Goal: Transaction & Acquisition: Purchase product/service

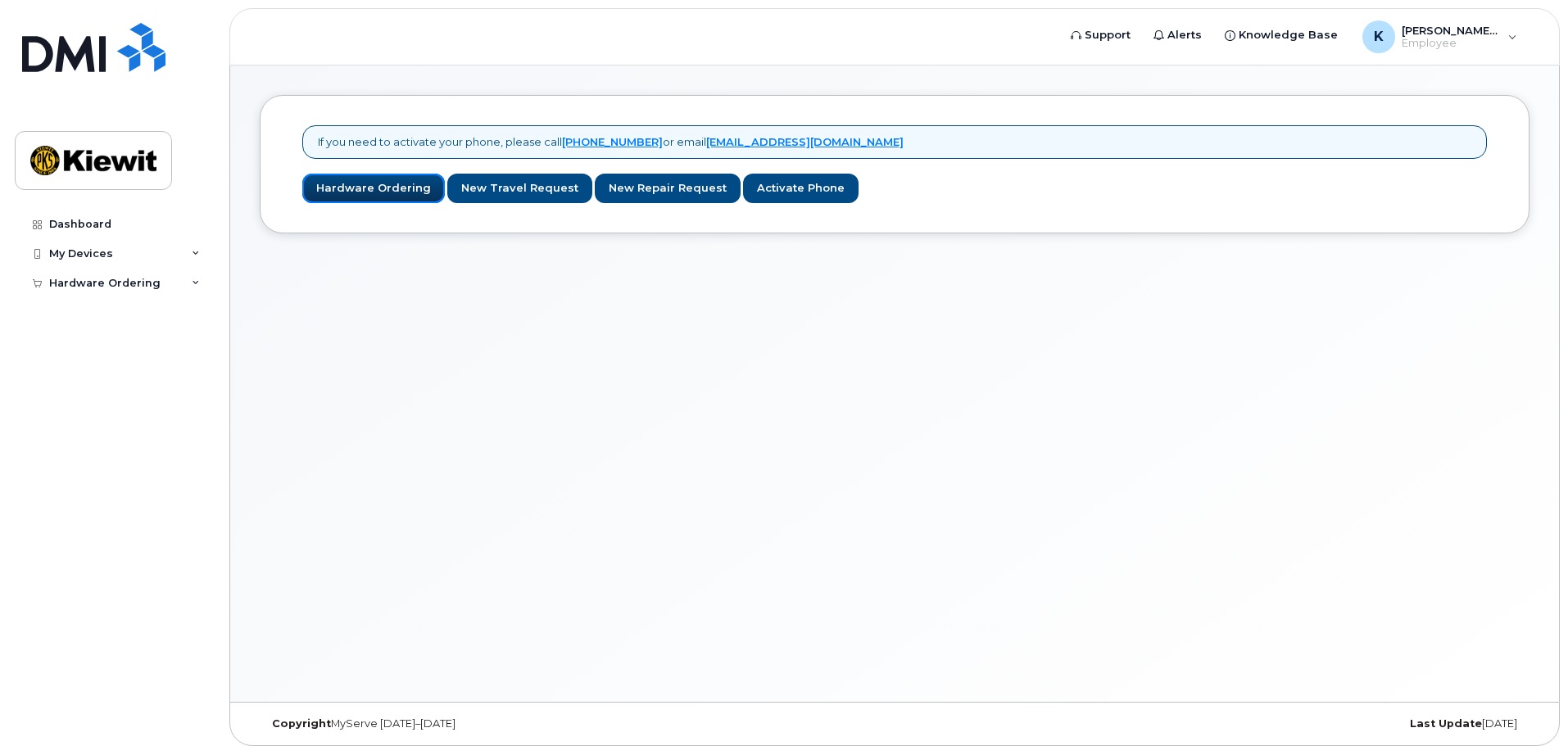
click at [379, 187] on link "Hardware Ordering" at bounding box center [374, 188] width 143 height 30
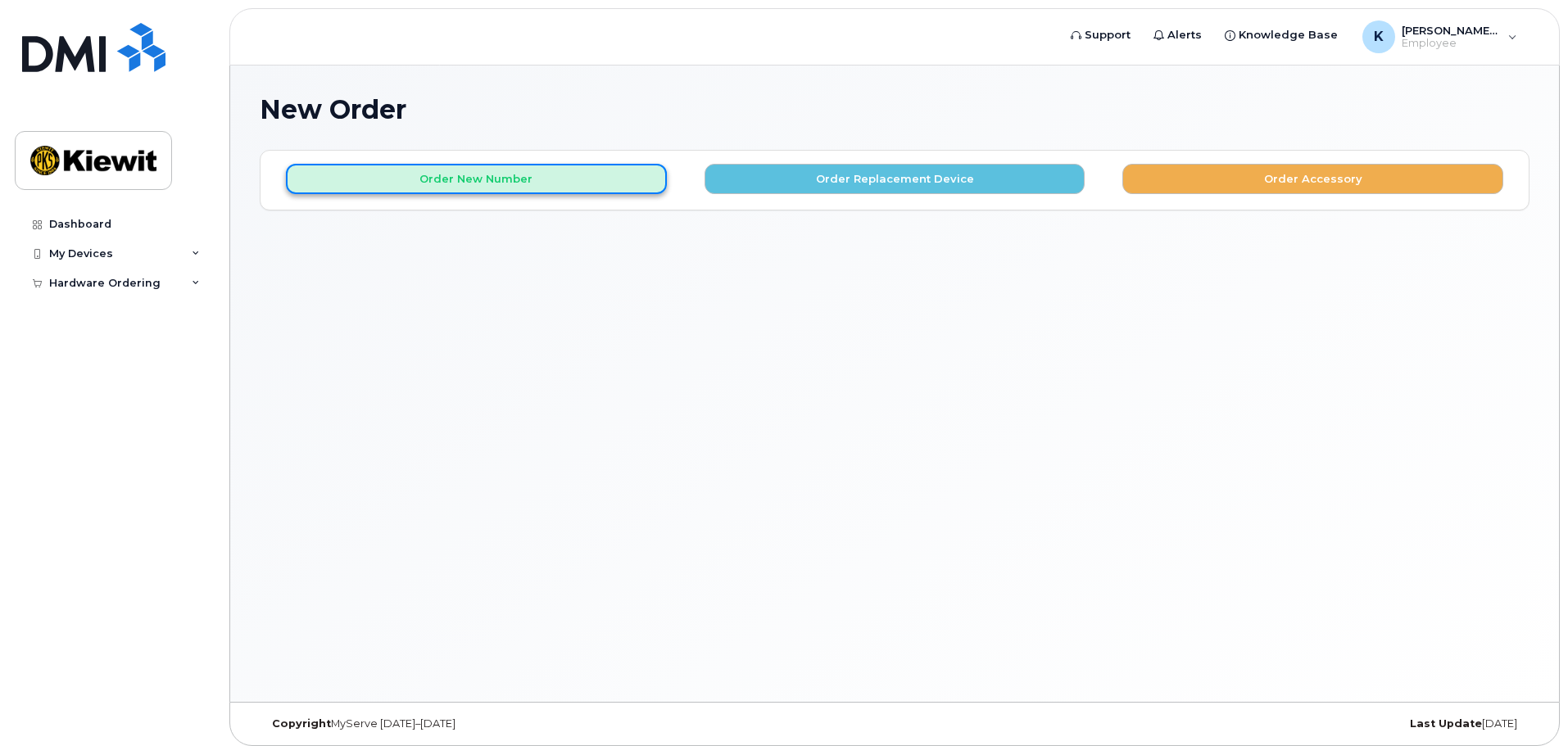
click at [431, 186] on button "Order New Number" at bounding box center [477, 179] width 381 height 30
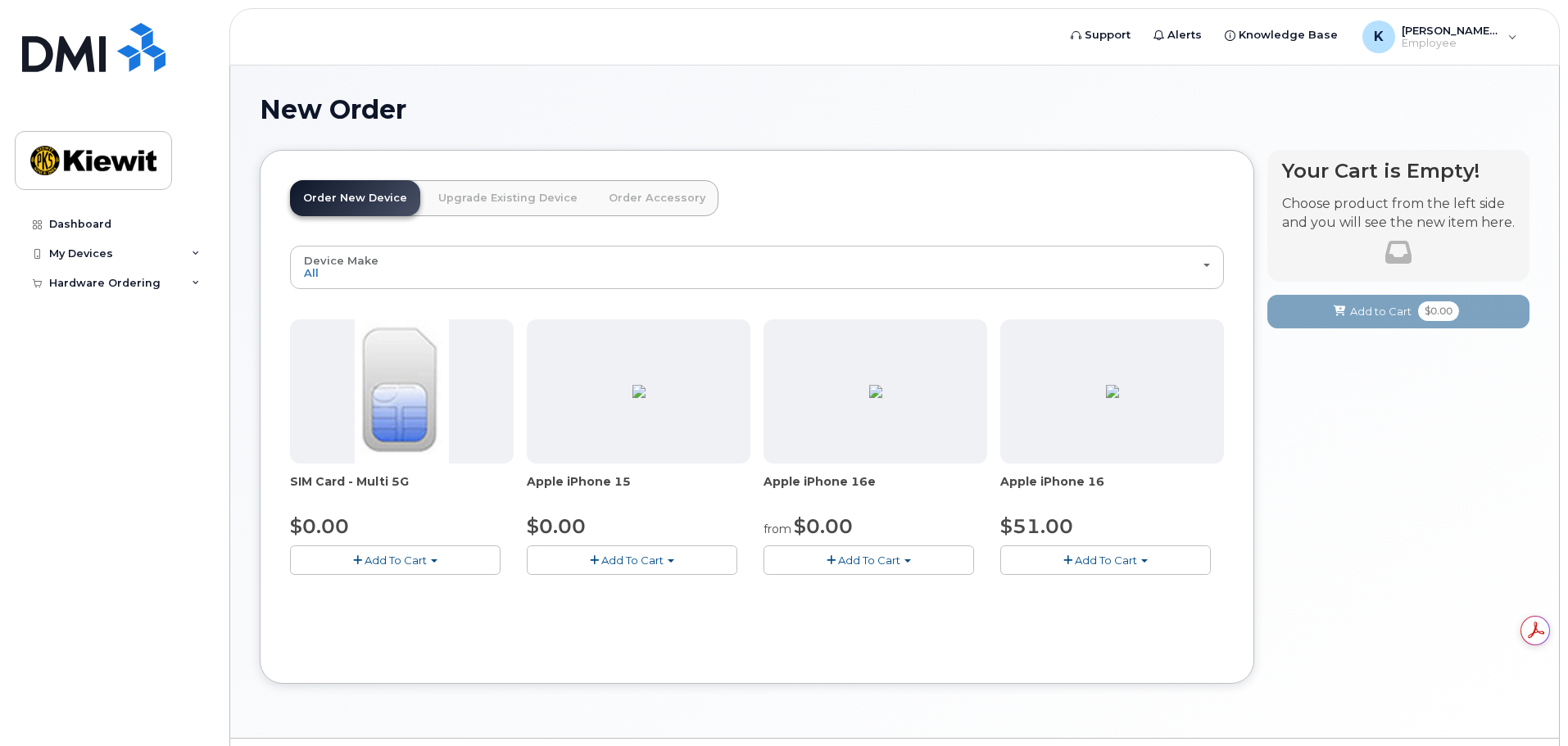
click at [609, 565] on span "Add To Cart" at bounding box center [632, 560] width 62 height 13
click at [612, 613] on link "$0.00 - 3-year activation (128GB model)" at bounding box center [655, 610] width 249 height 20
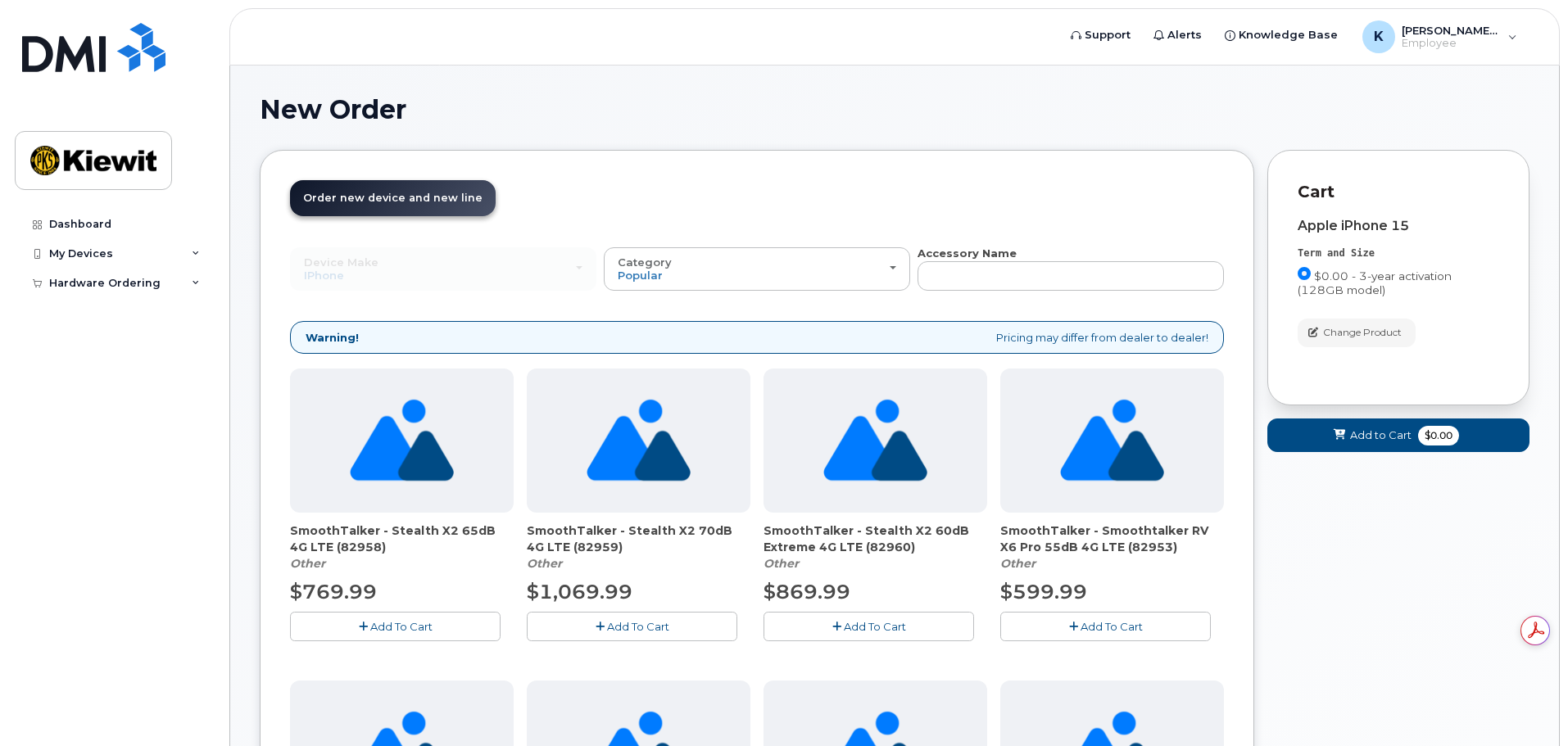
click at [1458, 240] on div "Apple iPhone 15 Term and Size $0.00 - 3-year activation (128GB model) Color Bla…" at bounding box center [1398, 283] width 202 height 128
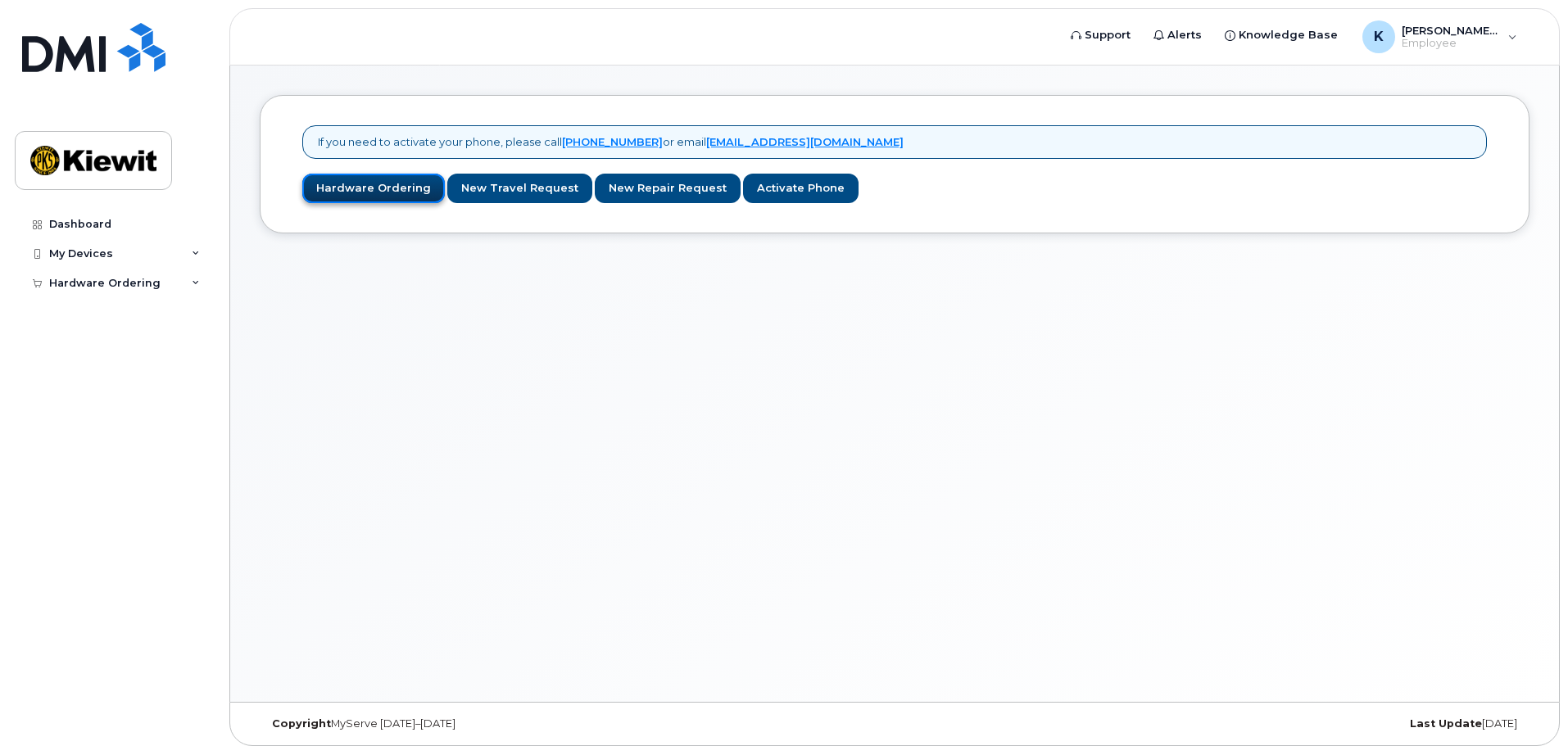
click at [347, 185] on link "Hardware Ordering" at bounding box center [374, 188] width 143 height 30
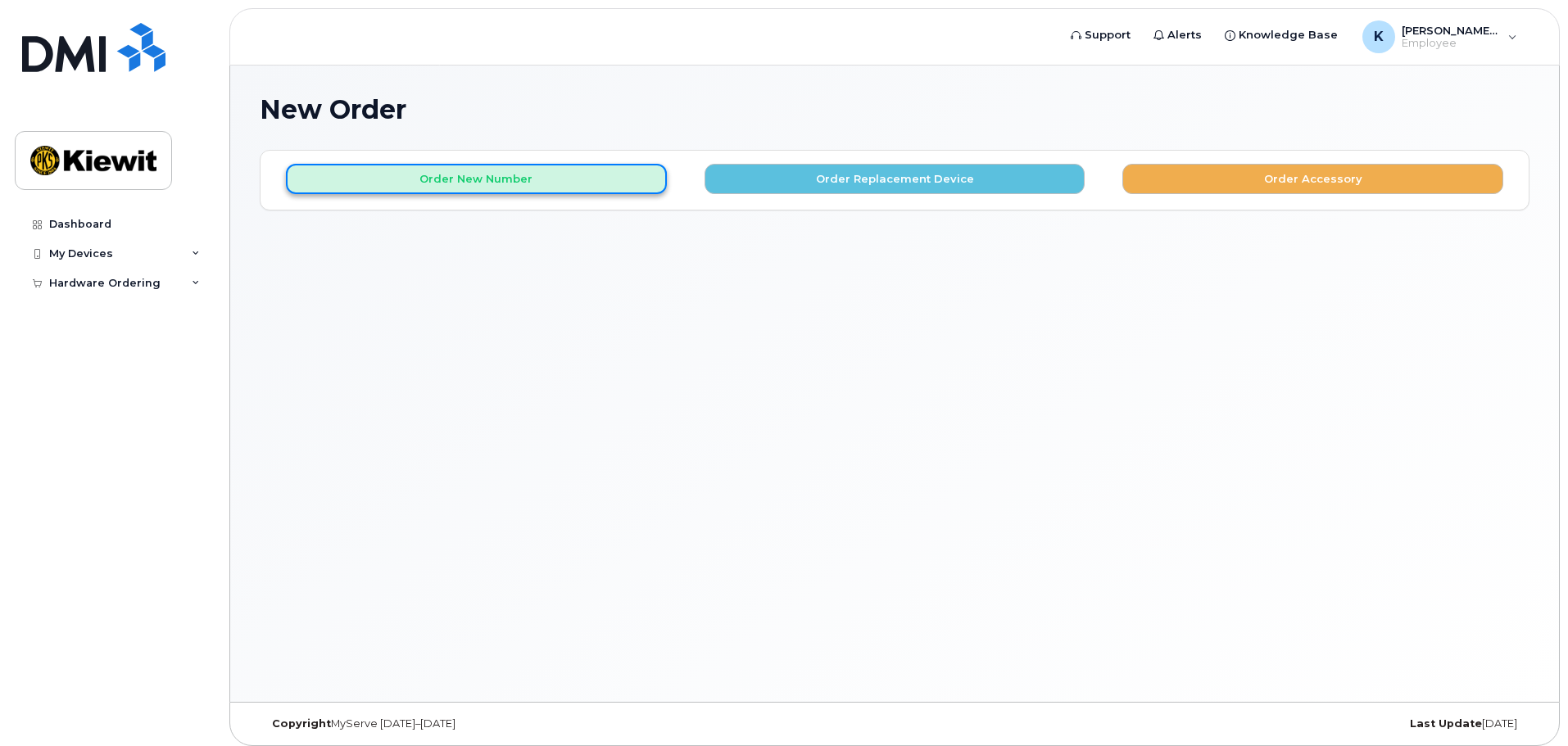
click at [503, 182] on button "Order New Number" at bounding box center [477, 179] width 381 height 30
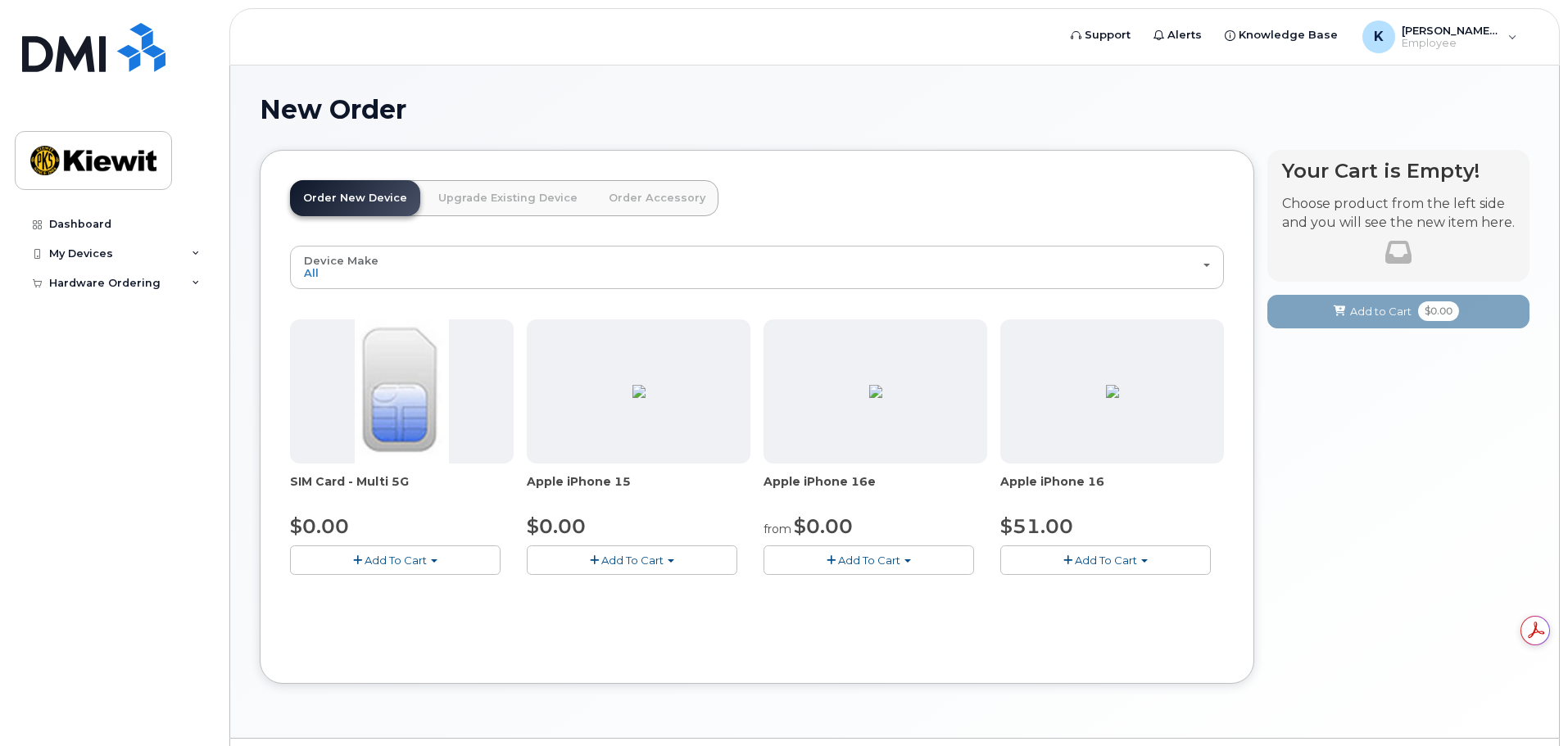
click at [602, 554] on span "Add To Cart" at bounding box center [632, 560] width 62 height 13
click at [374, 618] on div "Device Make All iPhone All iPhone SIM Card - Multi 5G $0.00 Add To Cart $0.00 -…" at bounding box center [756, 449] width 934 height 408
click at [474, 560] on button "Add To Cart" at bounding box center [395, 559] width 211 height 28
click at [427, 582] on link "$0.00 - New Activation" at bounding box center [372, 591] width 156 height 20
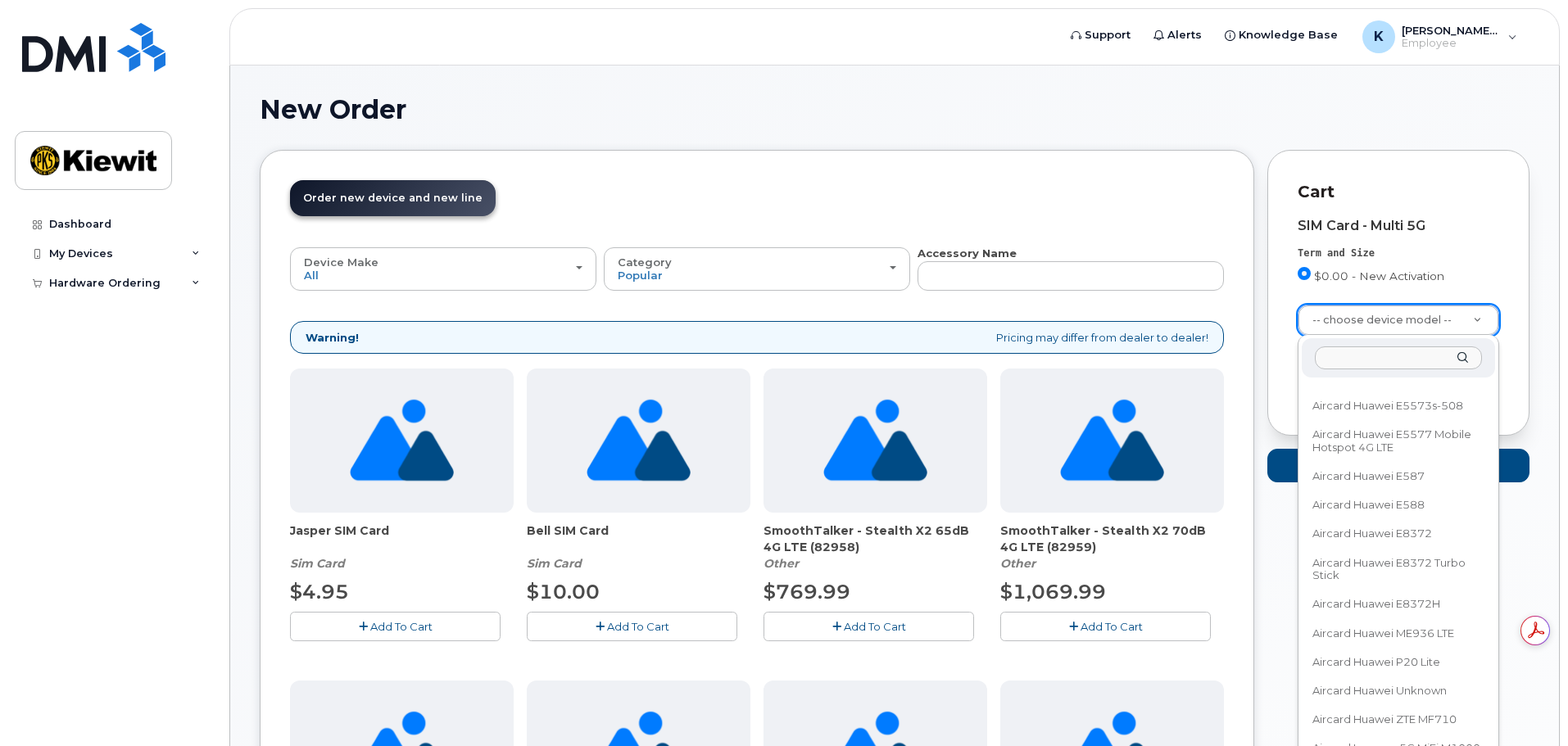
scroll to position [1966, 0]
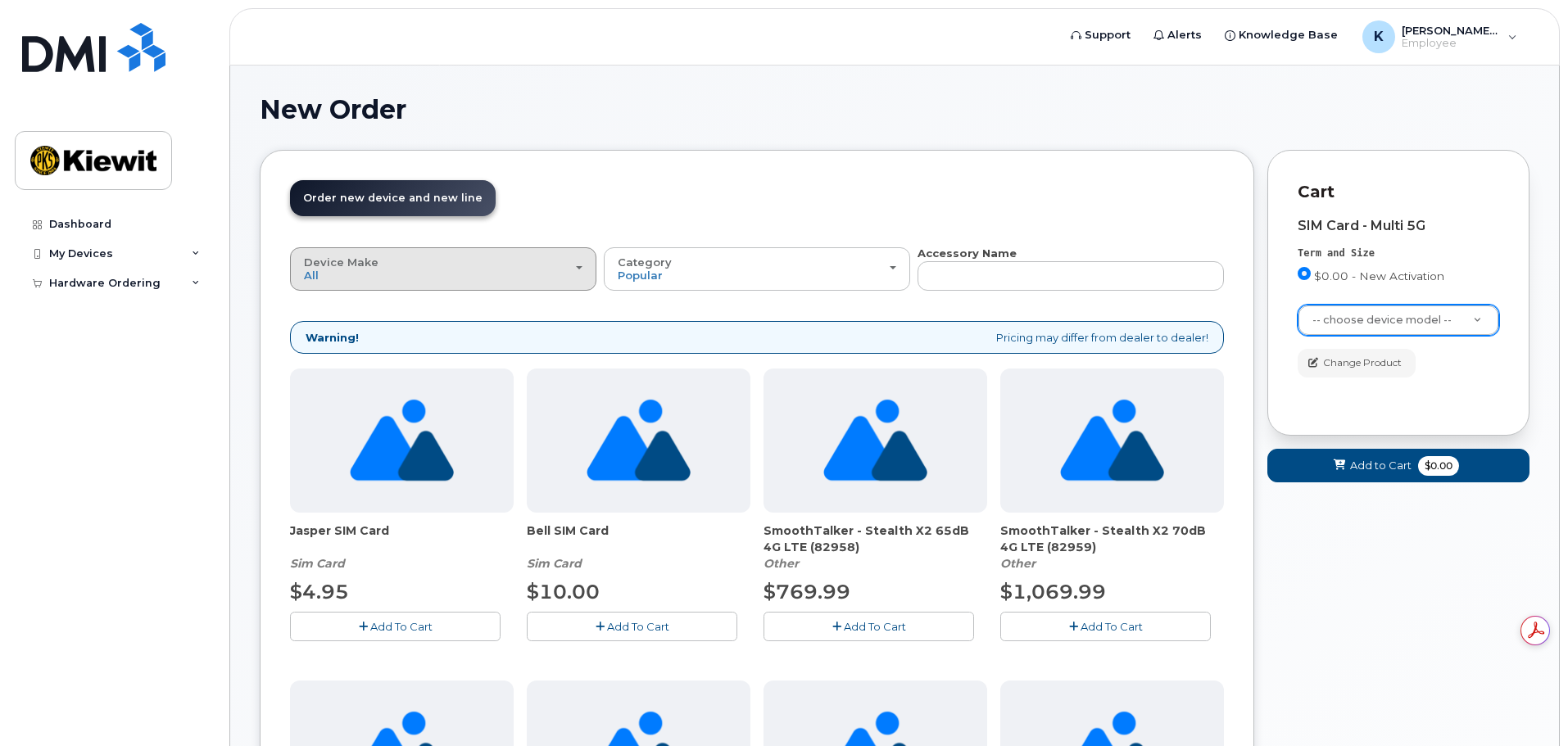
click at [423, 269] on div "Device Make All Android Cell Phone HUB iPhone Modem Tablet" at bounding box center [444, 269] width 279 height 26
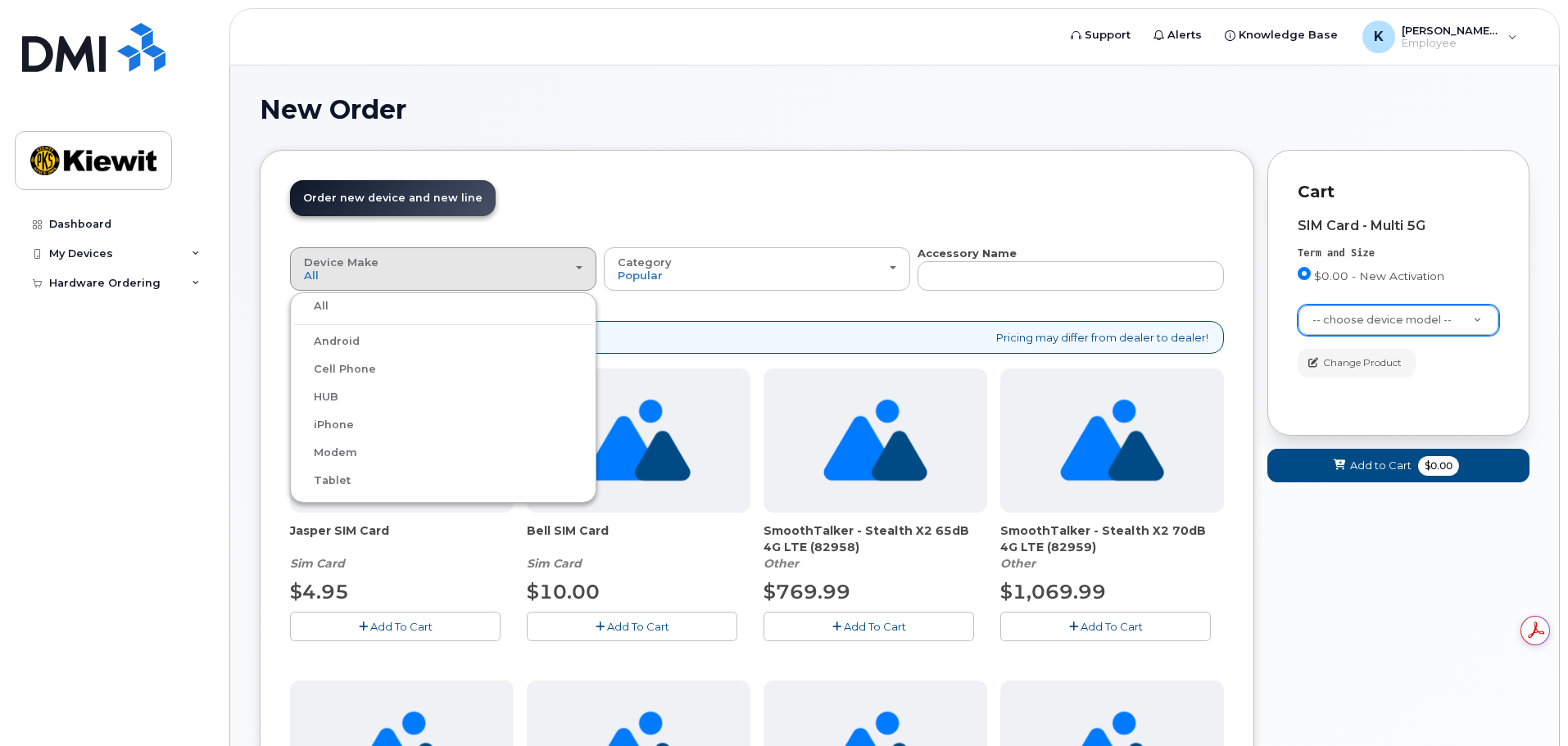
click at [385, 367] on div "Cell Phone" at bounding box center [443, 368] width 298 height 19
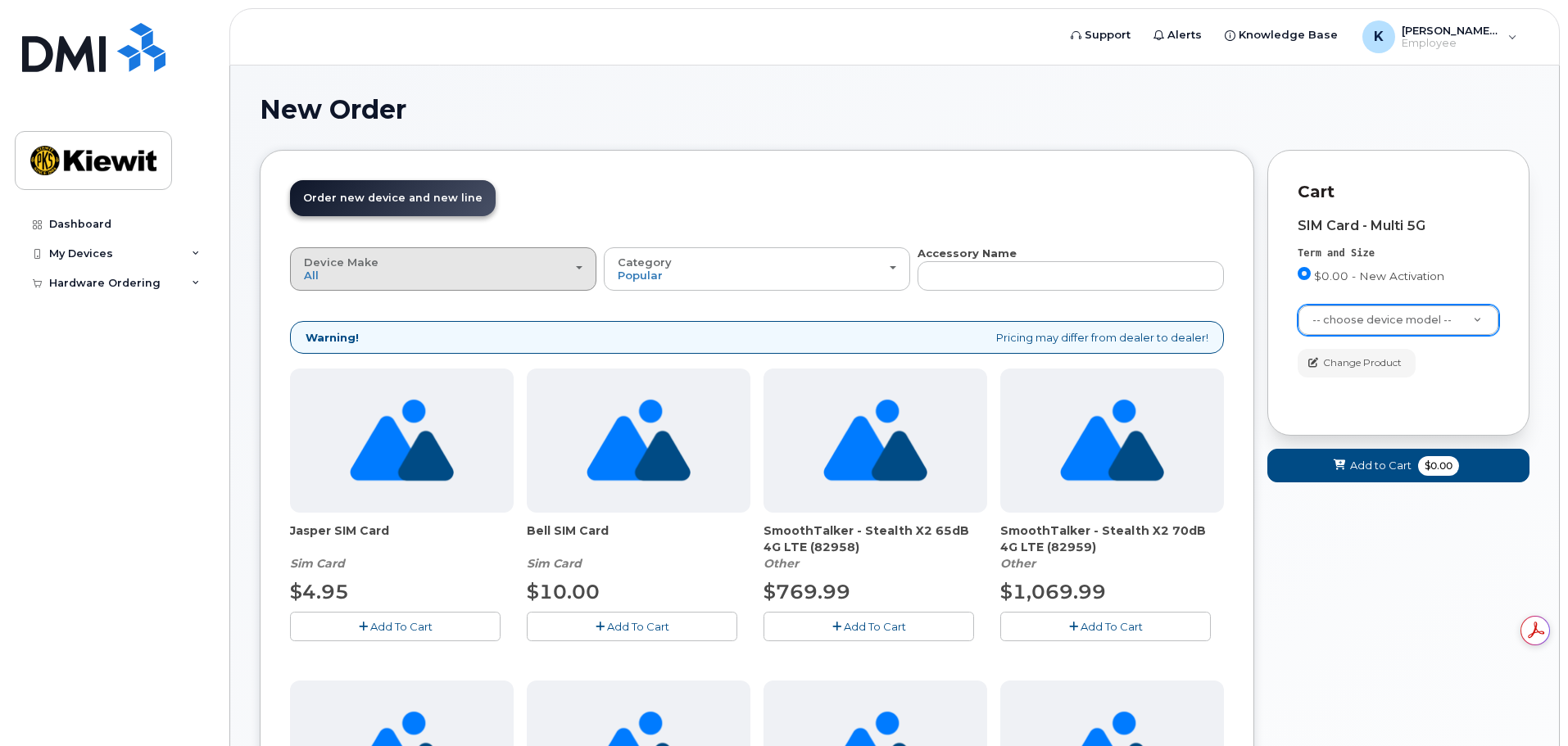
click at [323, 261] on span "Device Make" at bounding box center [341, 262] width 74 height 13
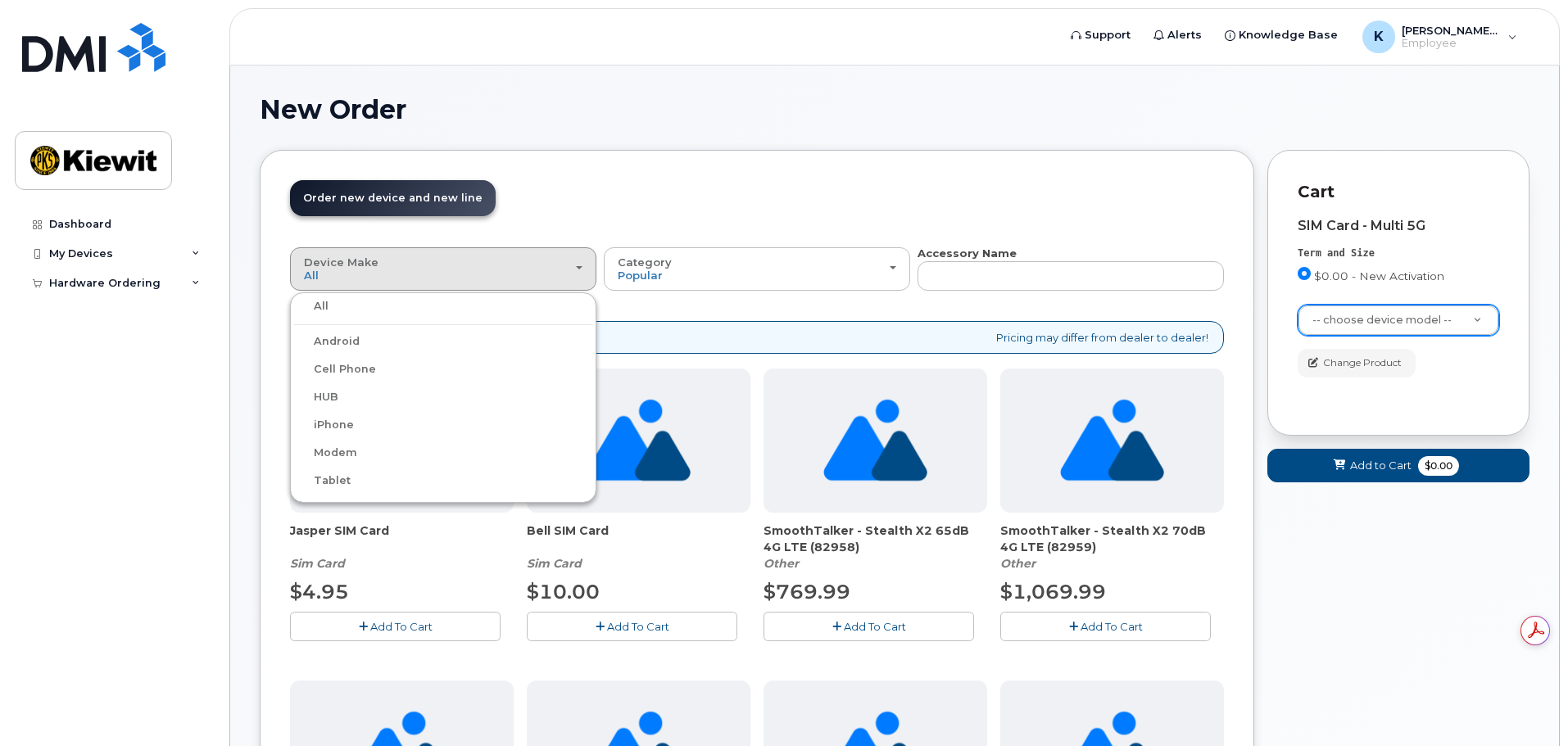
click at [322, 373] on label "Cell Phone" at bounding box center [334, 368] width 82 height 19
click at [0, 0] on input "Cell Phone" at bounding box center [0, 0] width 0 height 0
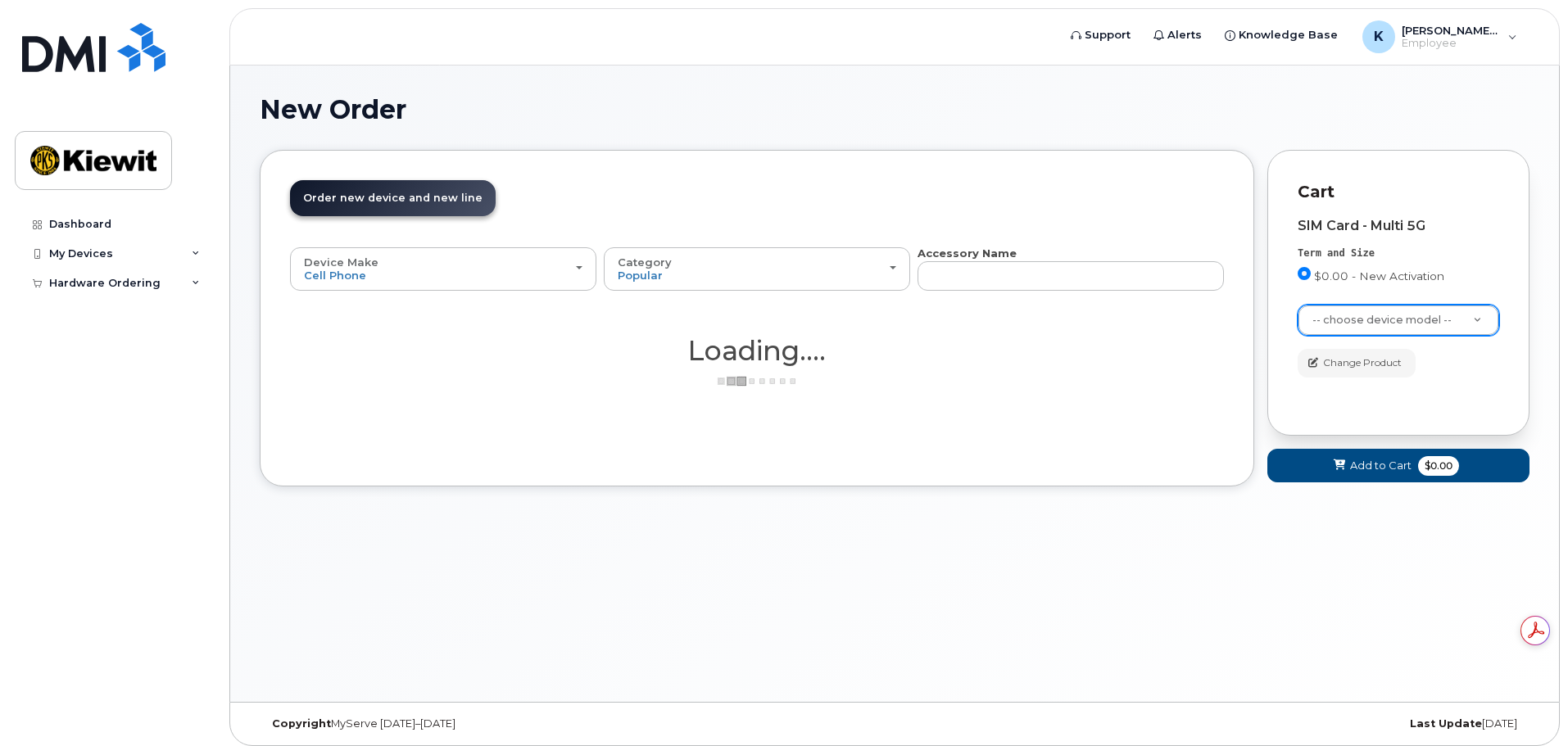
click at [634, 205] on header "Order New Device Upgrade Existing Device Order Accessory Order new device and n…" at bounding box center [756, 213] width 934 height 65
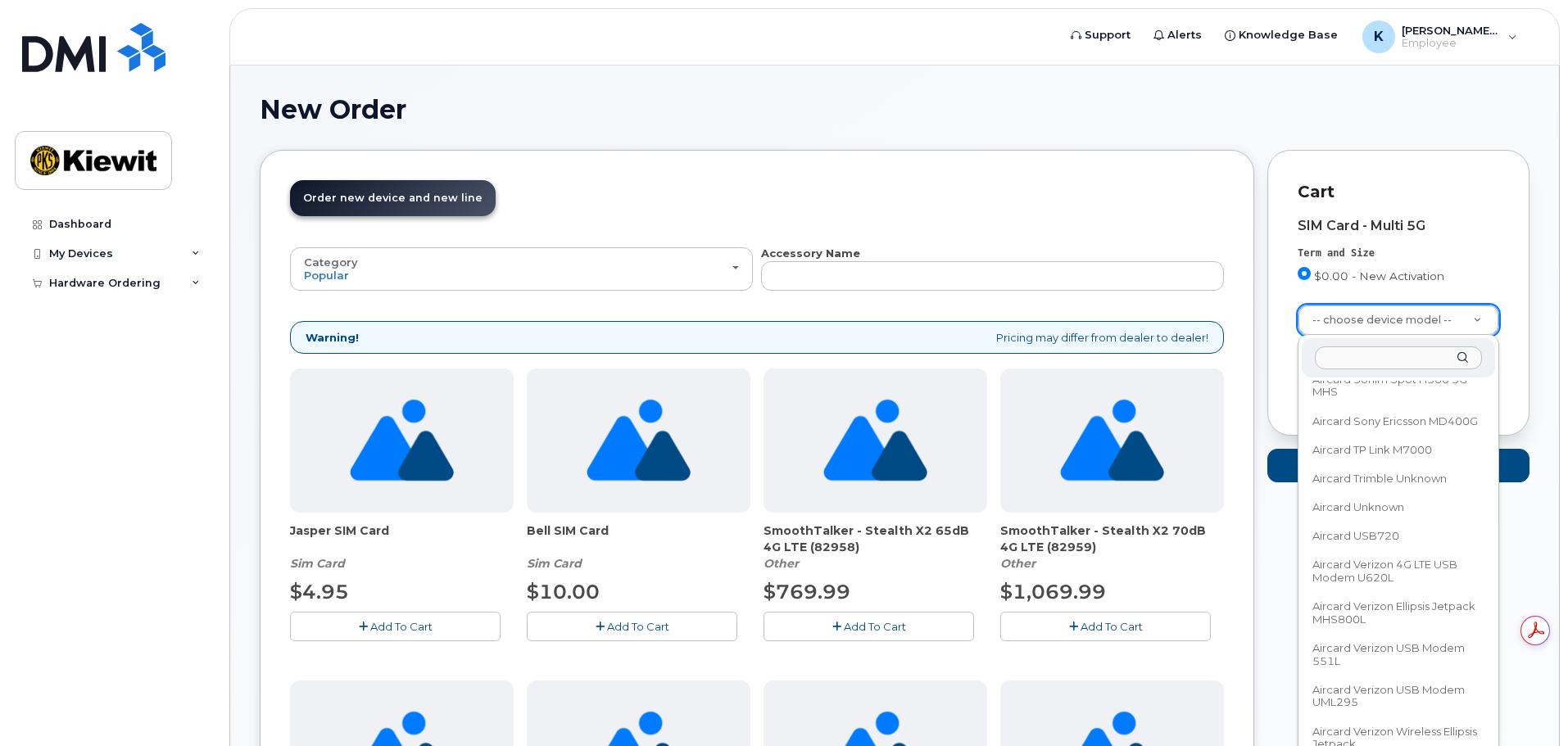
scroll to position [4320, 0]
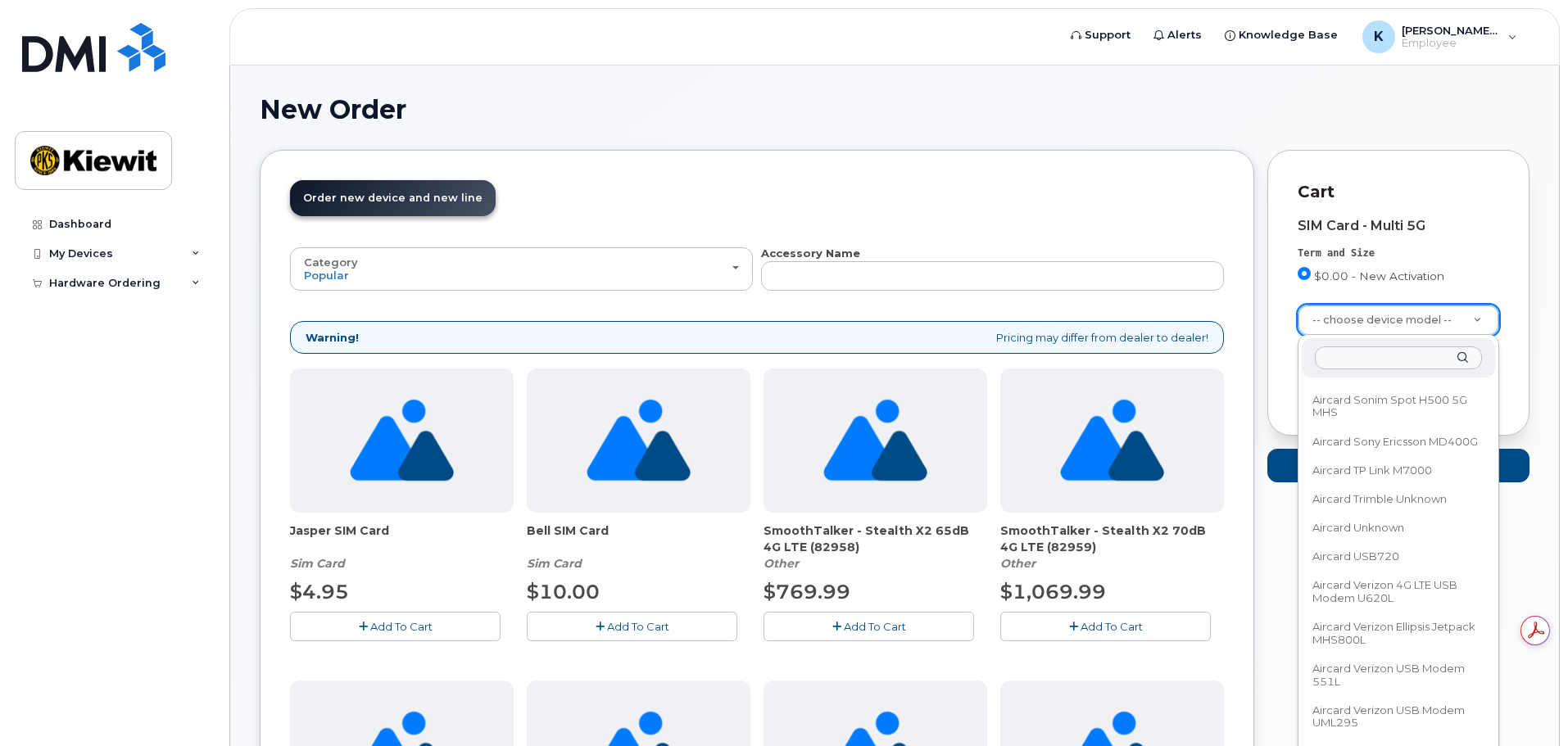
click at [1405, 370] on div at bounding box center [1398, 358] width 193 height 40
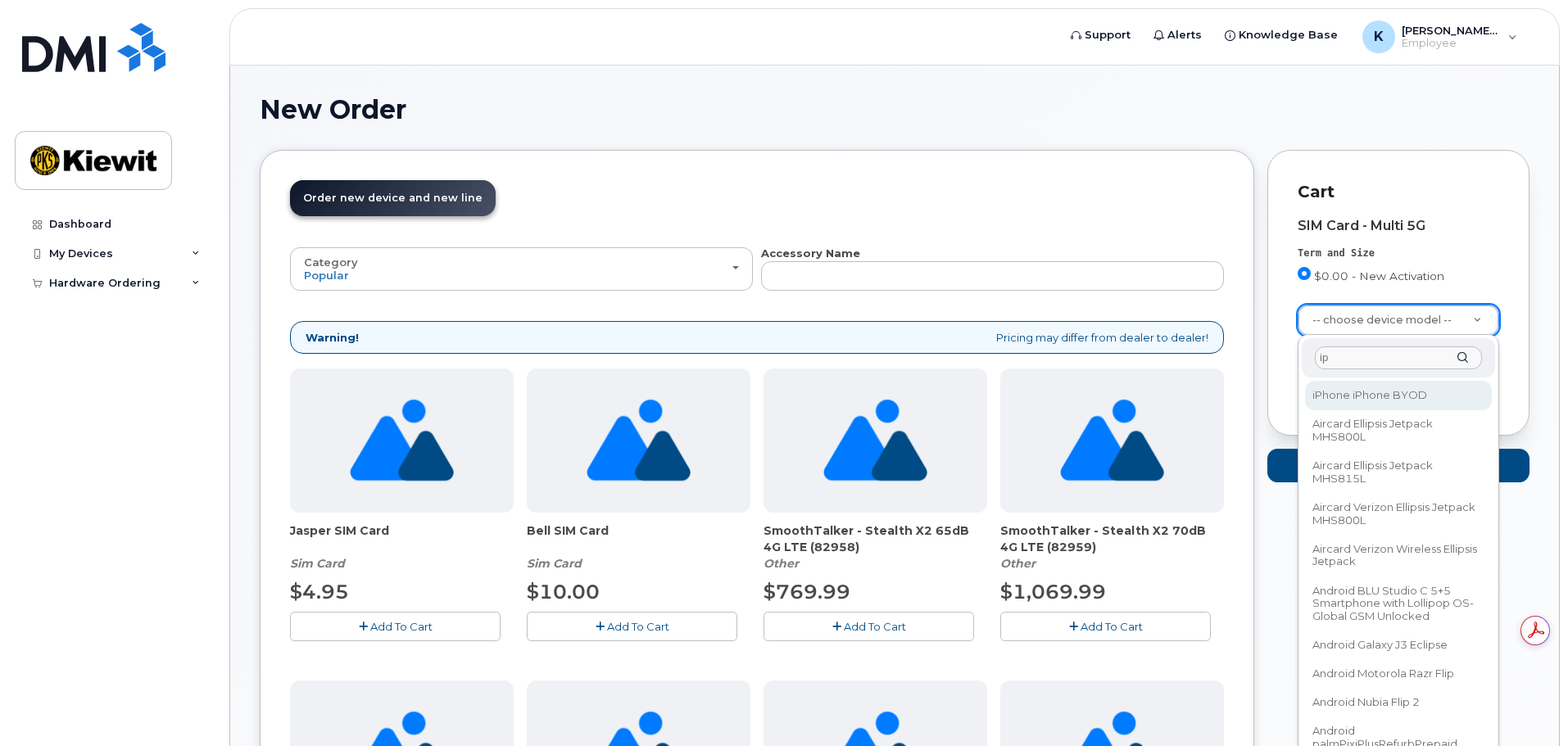
type input "ip"
select select "2421"
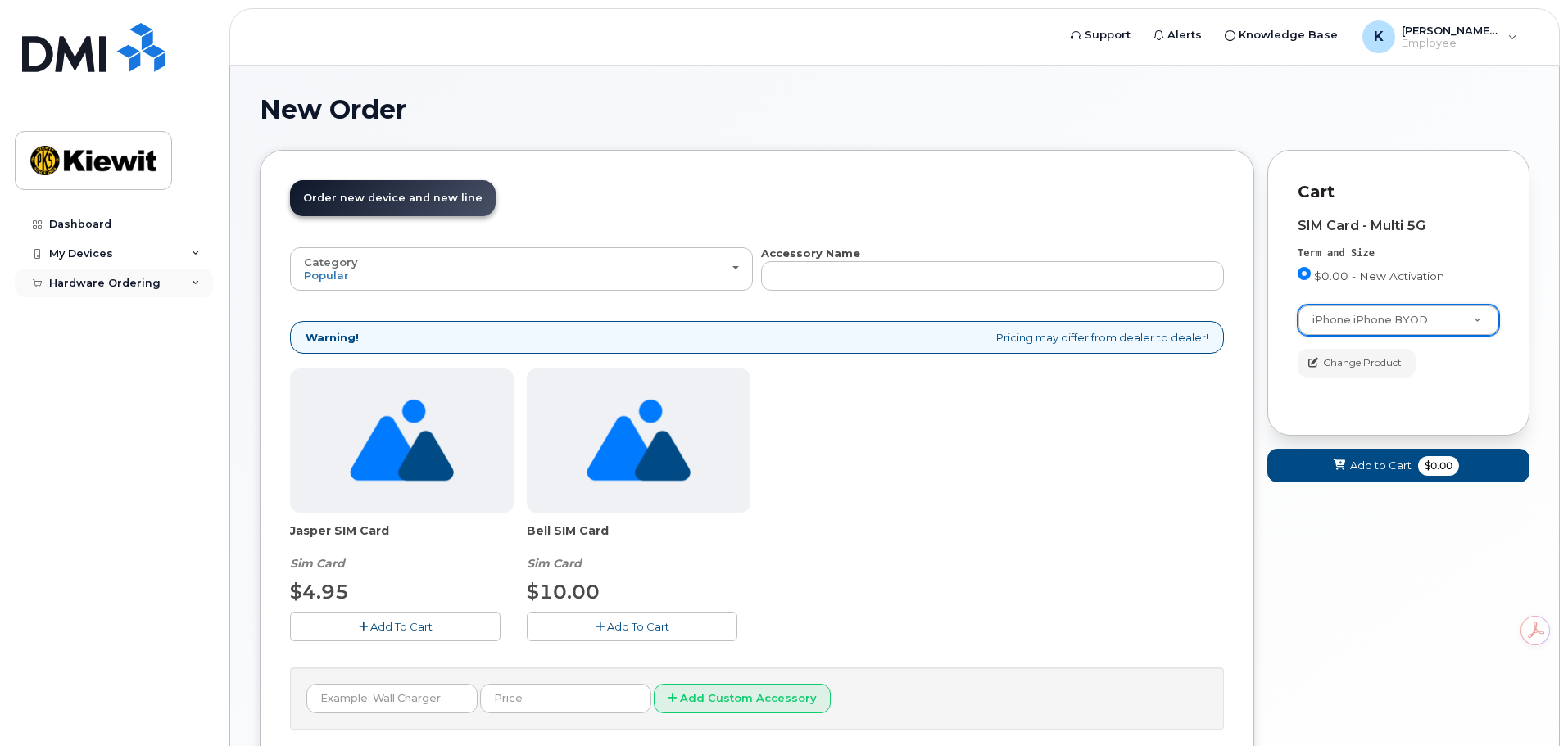
click at [168, 287] on div "Hardware Ordering" at bounding box center [114, 283] width 198 height 29
click at [1045, 561] on div "Jasper SIM Card Sim Card $4.95 Add To Cart Bell SIM Card Sim Card $10.00 Add To…" at bounding box center [756, 517] width 934 height 298
click at [1347, 469] on button "Add to Cart $0.00" at bounding box center [1398, 466] width 262 height 34
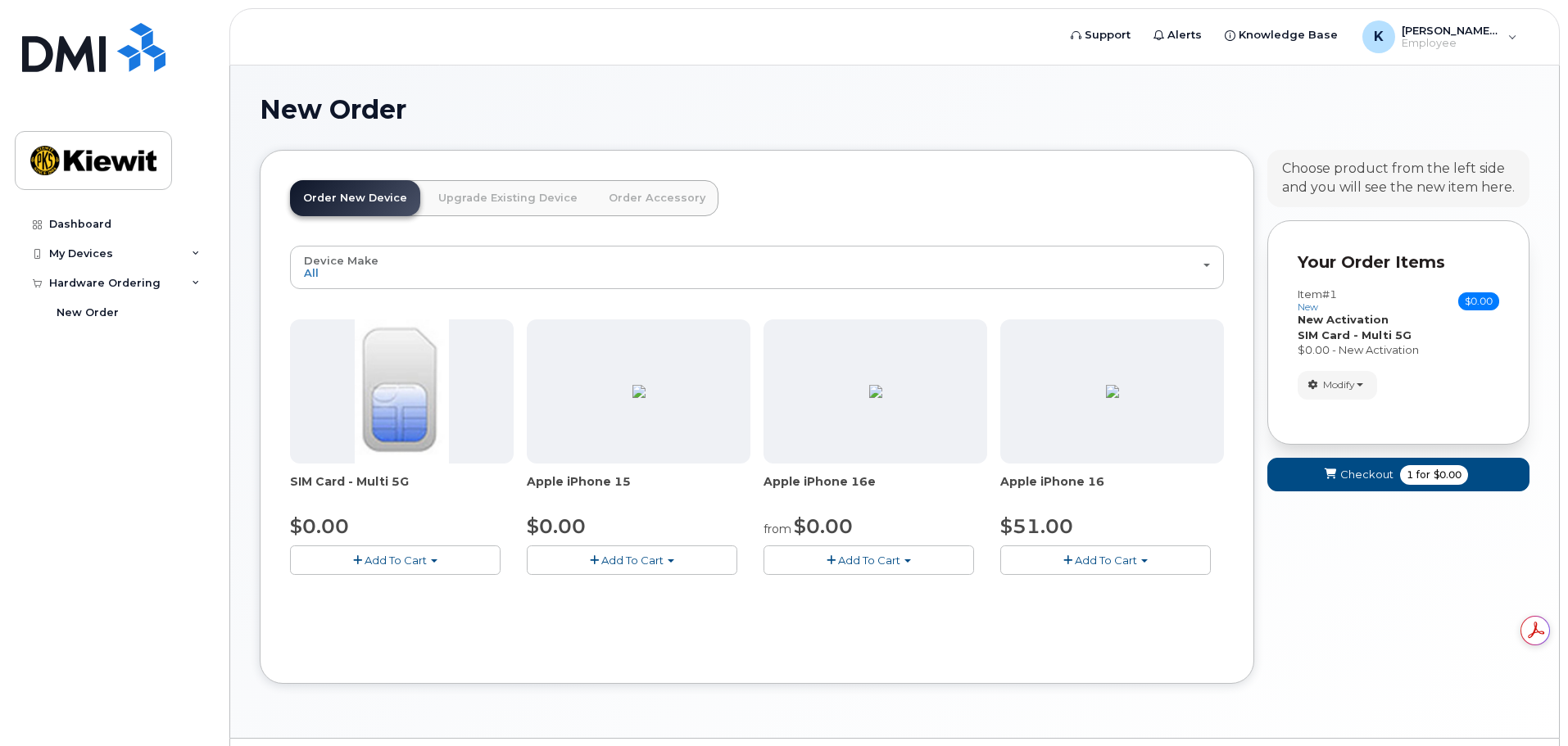
click at [611, 565] on span "Add To Cart" at bounding box center [632, 560] width 62 height 13
click at [611, 604] on link "$0.00 - 3-year activation (128GB model)" at bounding box center [655, 610] width 249 height 20
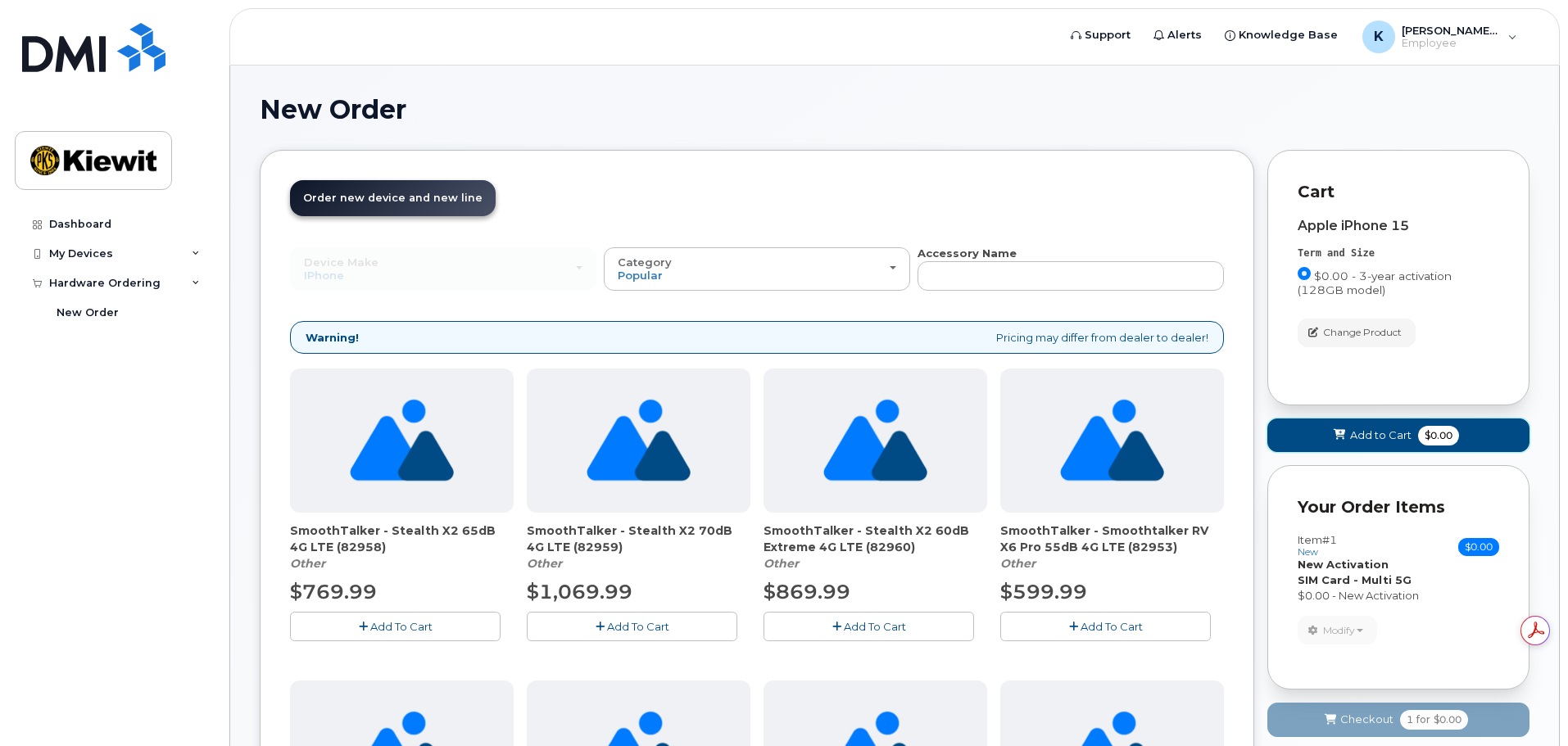
click at [1399, 440] on span "Add to Cart" at bounding box center [1380, 435] width 61 height 16
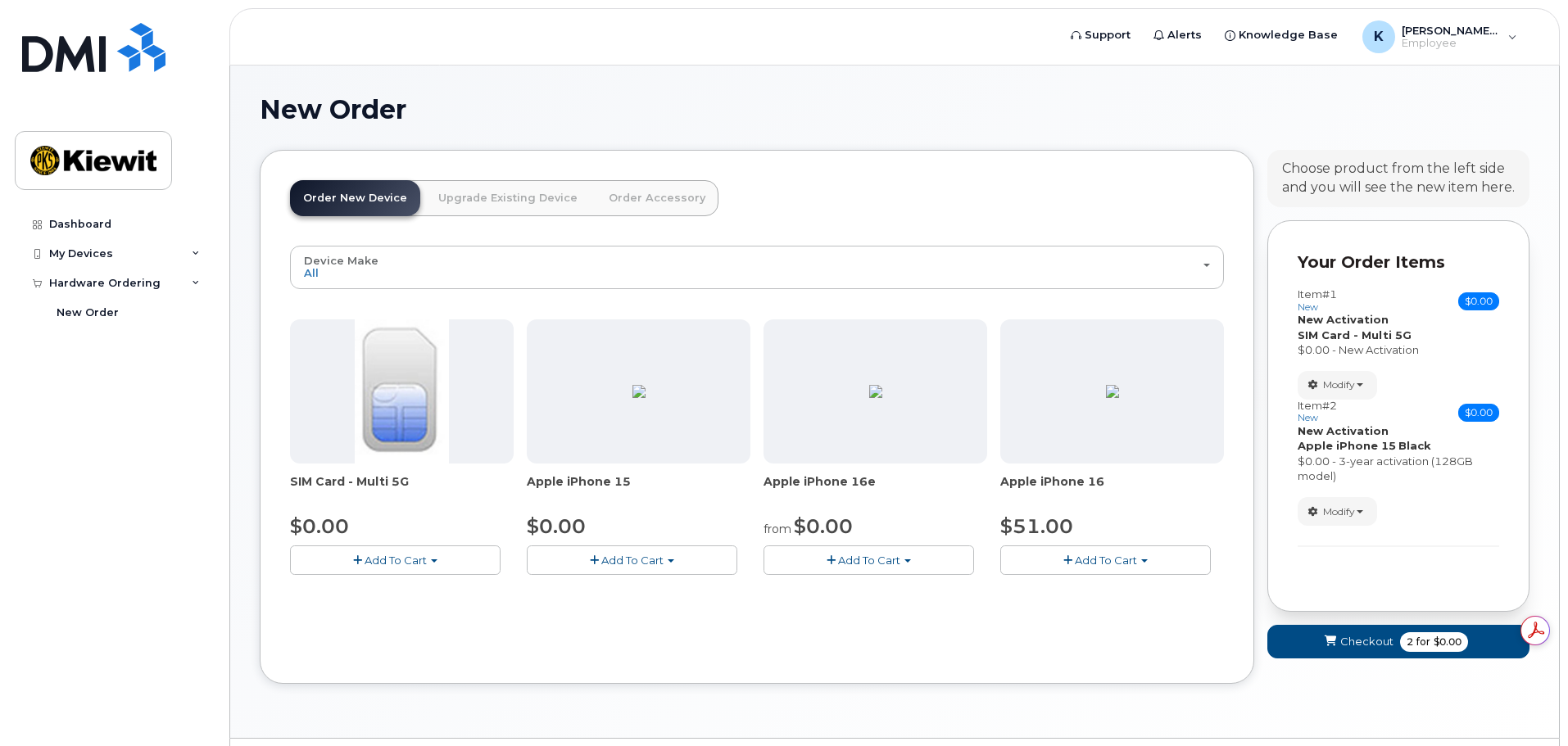
click at [1409, 582] on div "Item #1 new $0.00 Accessories Only SIM Only Activation New Activation Hardware …" at bounding box center [1398, 427] width 202 height 308
click at [1365, 632] on button "Checkout 2 for $0.00" at bounding box center [1398, 642] width 262 height 34
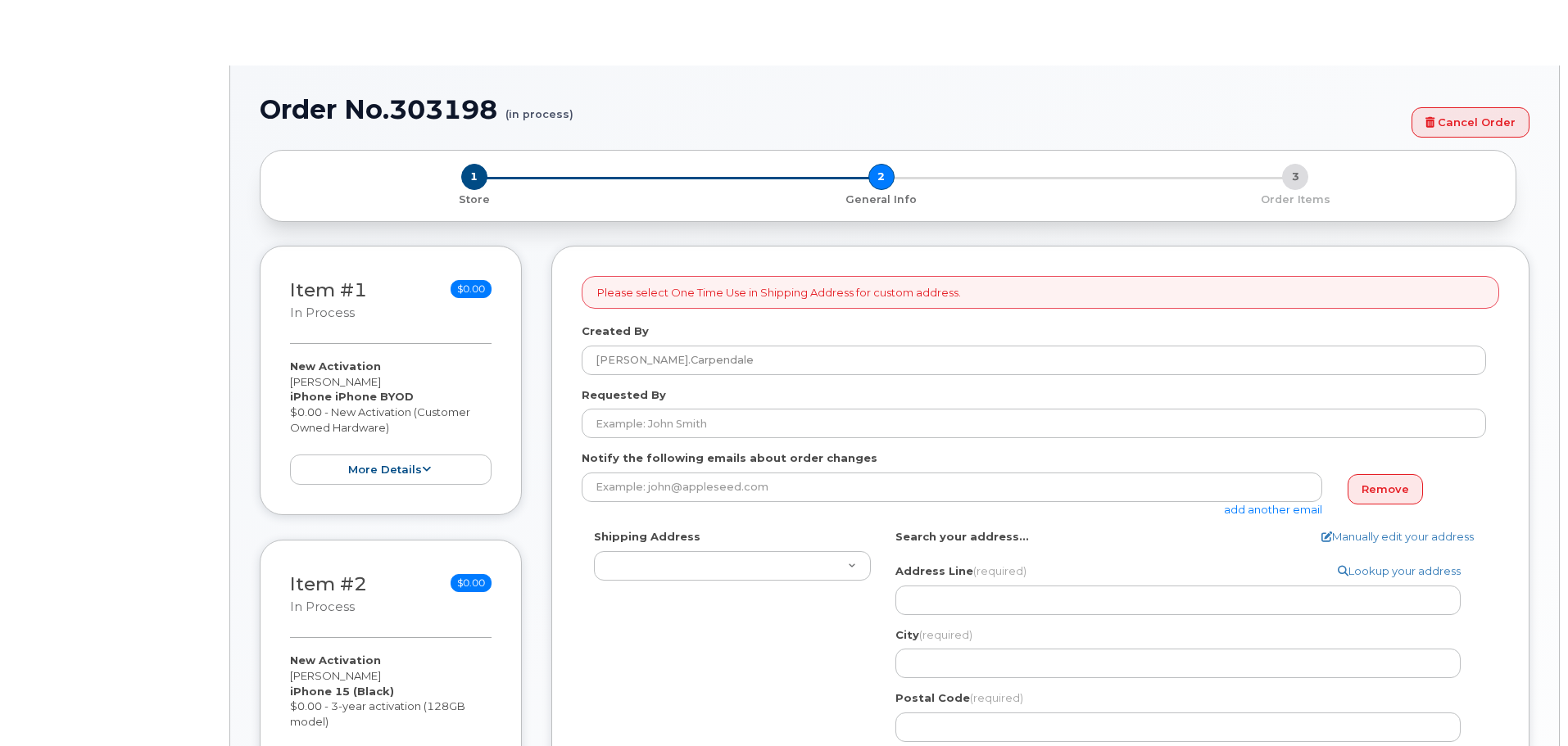
select select
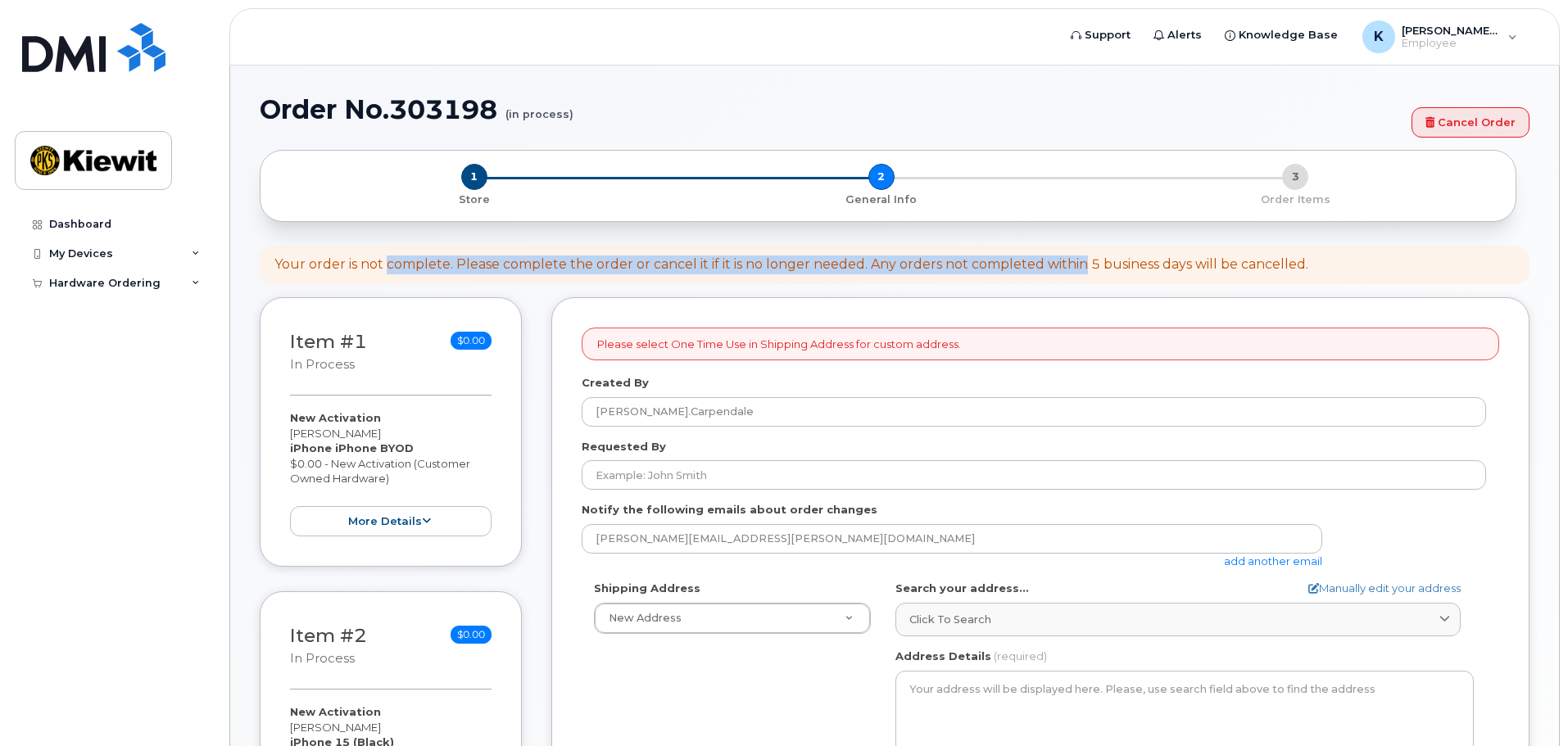
drag, startPoint x: 388, startPoint y: 268, endPoint x: 1080, endPoint y: 261, distance: 692.0
click at [1080, 261] on div "Your order is not complete. Please complete the order or cancel it if it is no …" at bounding box center [791, 265] width 1034 height 19
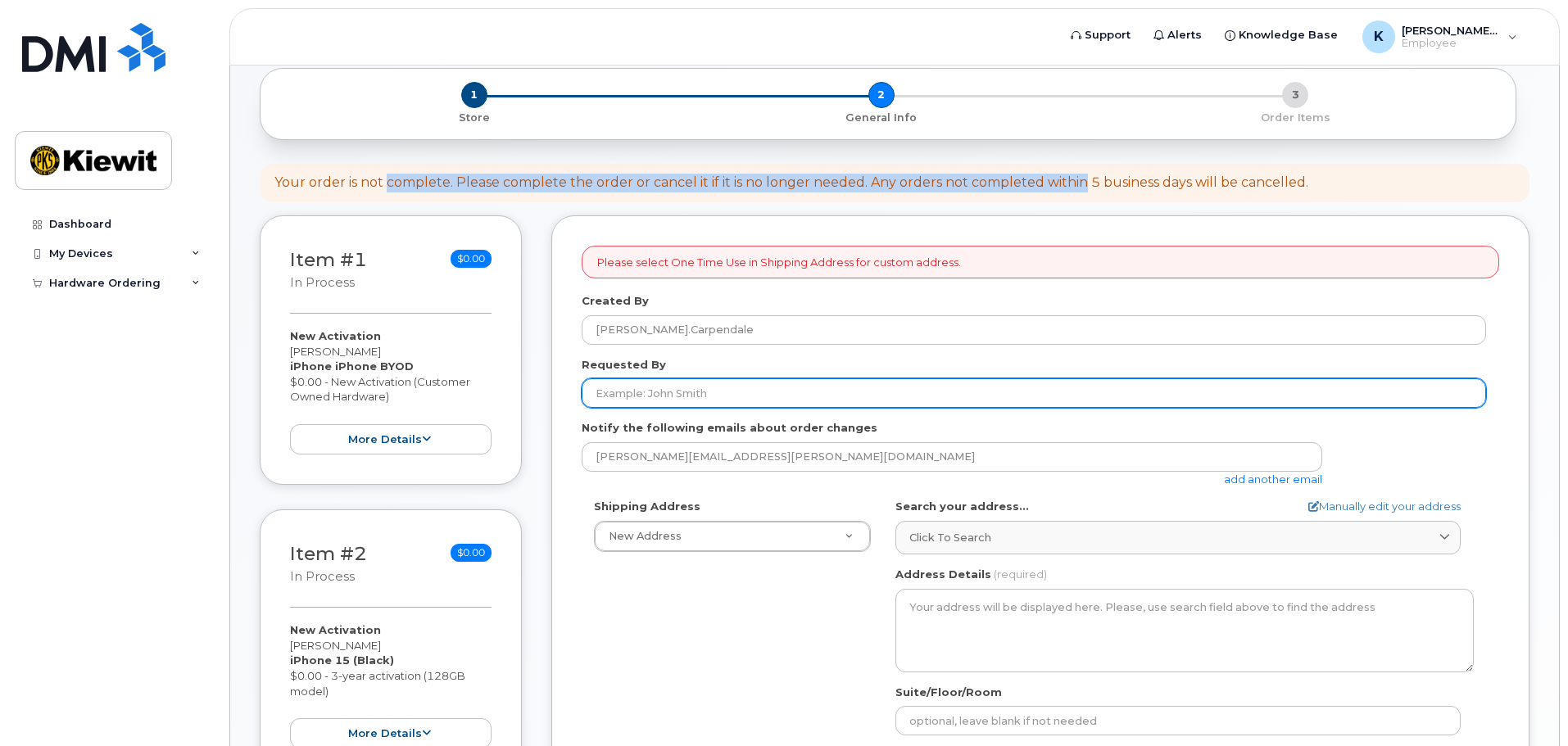
click at [658, 394] on input "Requested By" at bounding box center [1034, 393] width 905 height 29
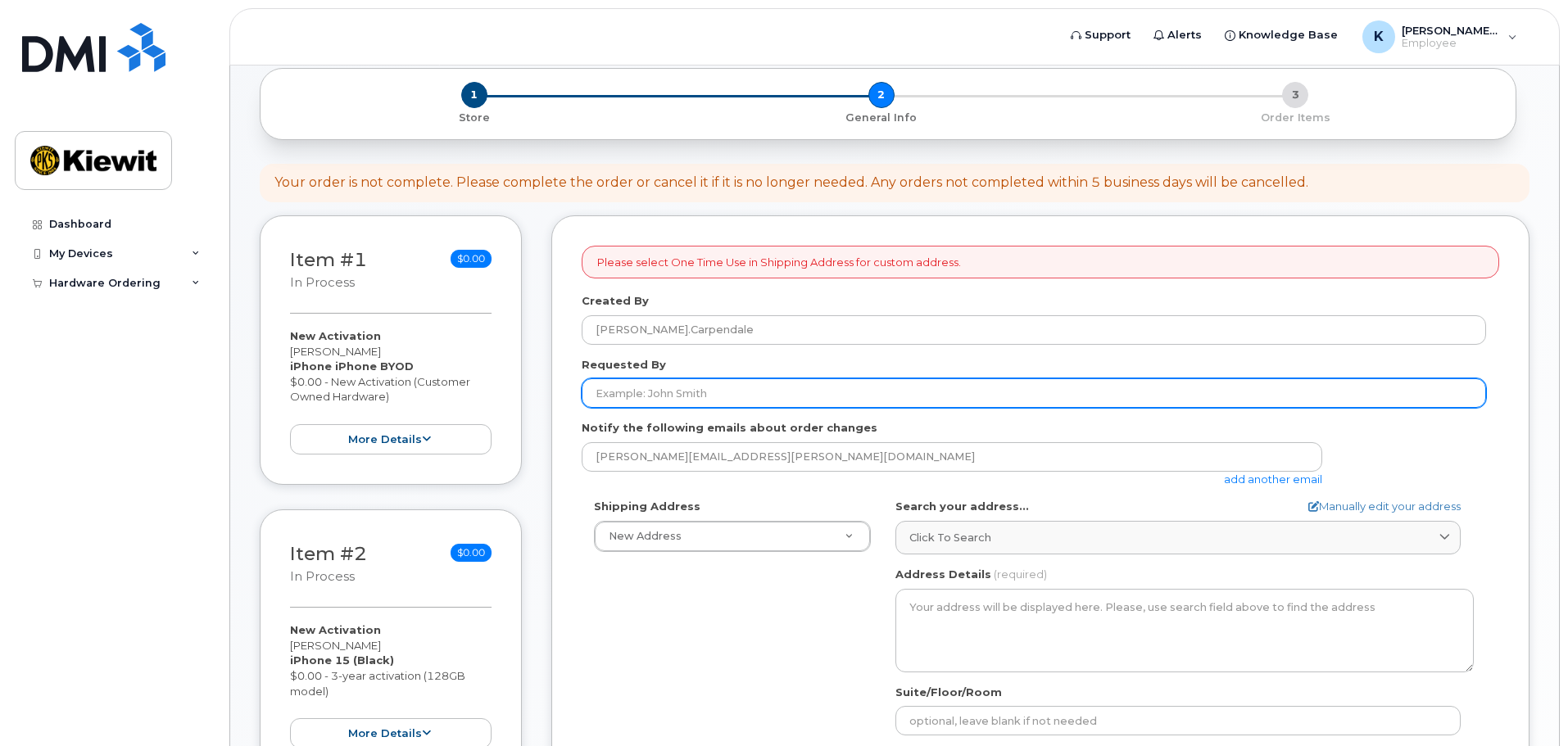
type input "[PERSON_NAME]"
type input "Stationsplein 9"
type input "0687948088"
select select
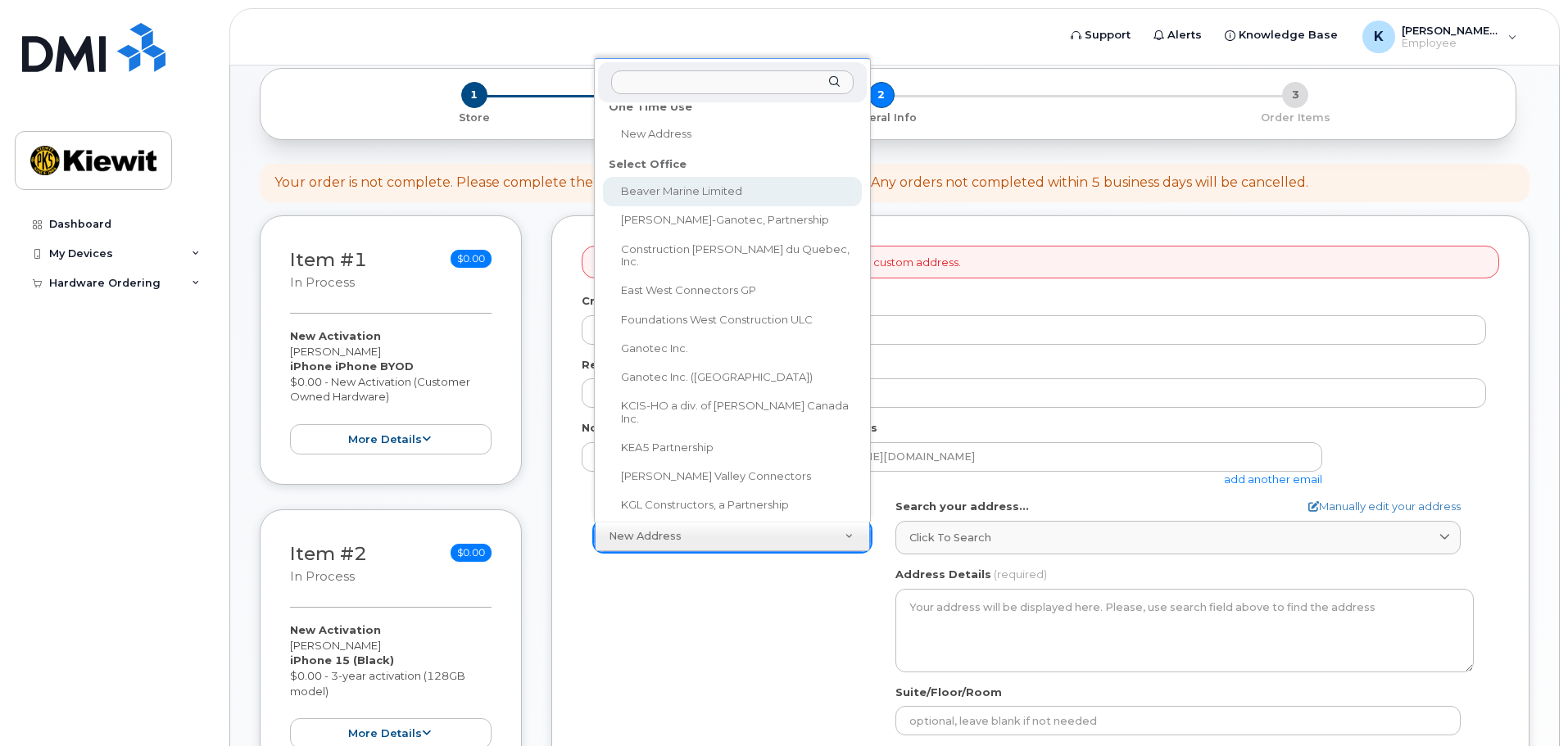
scroll to position [0, 0]
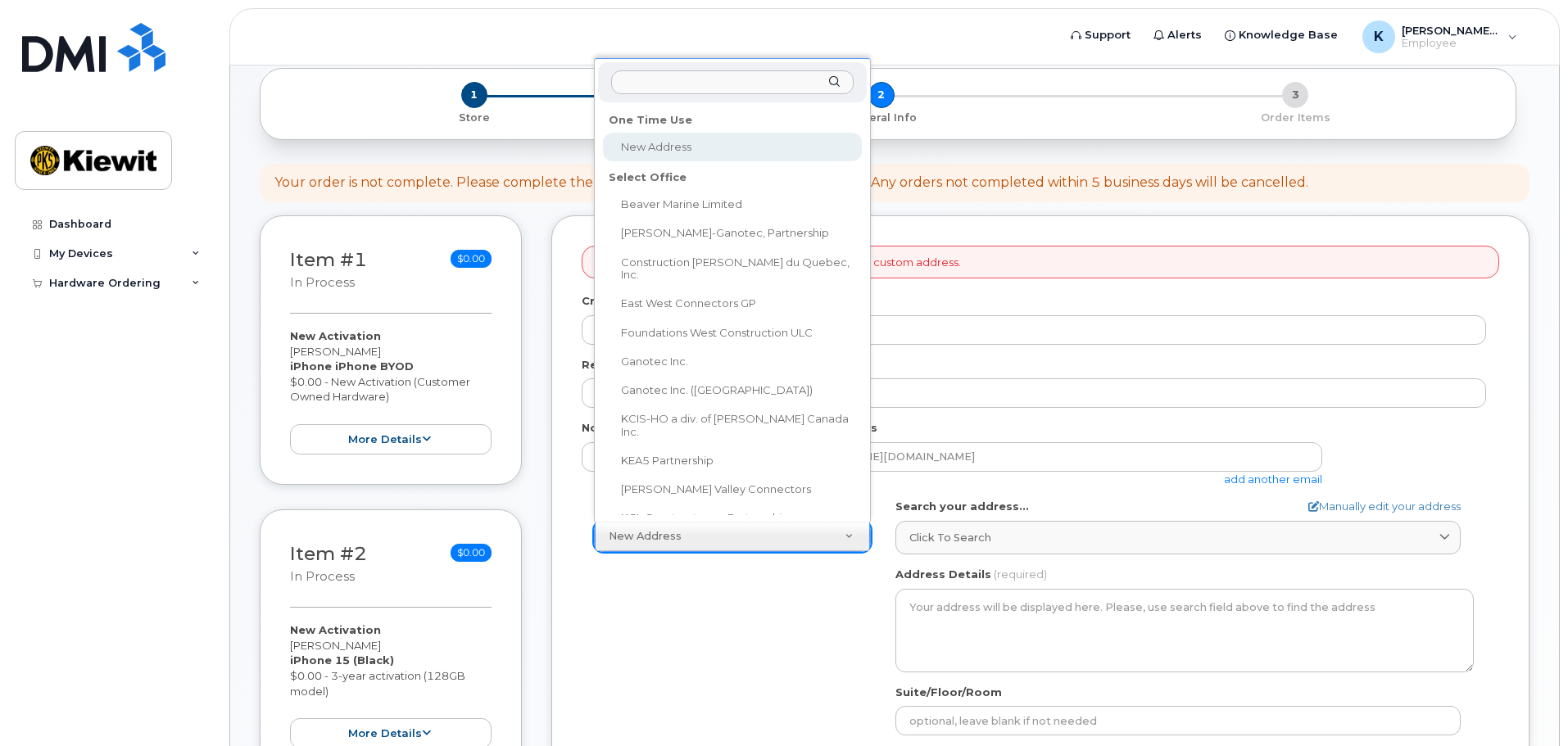
select select
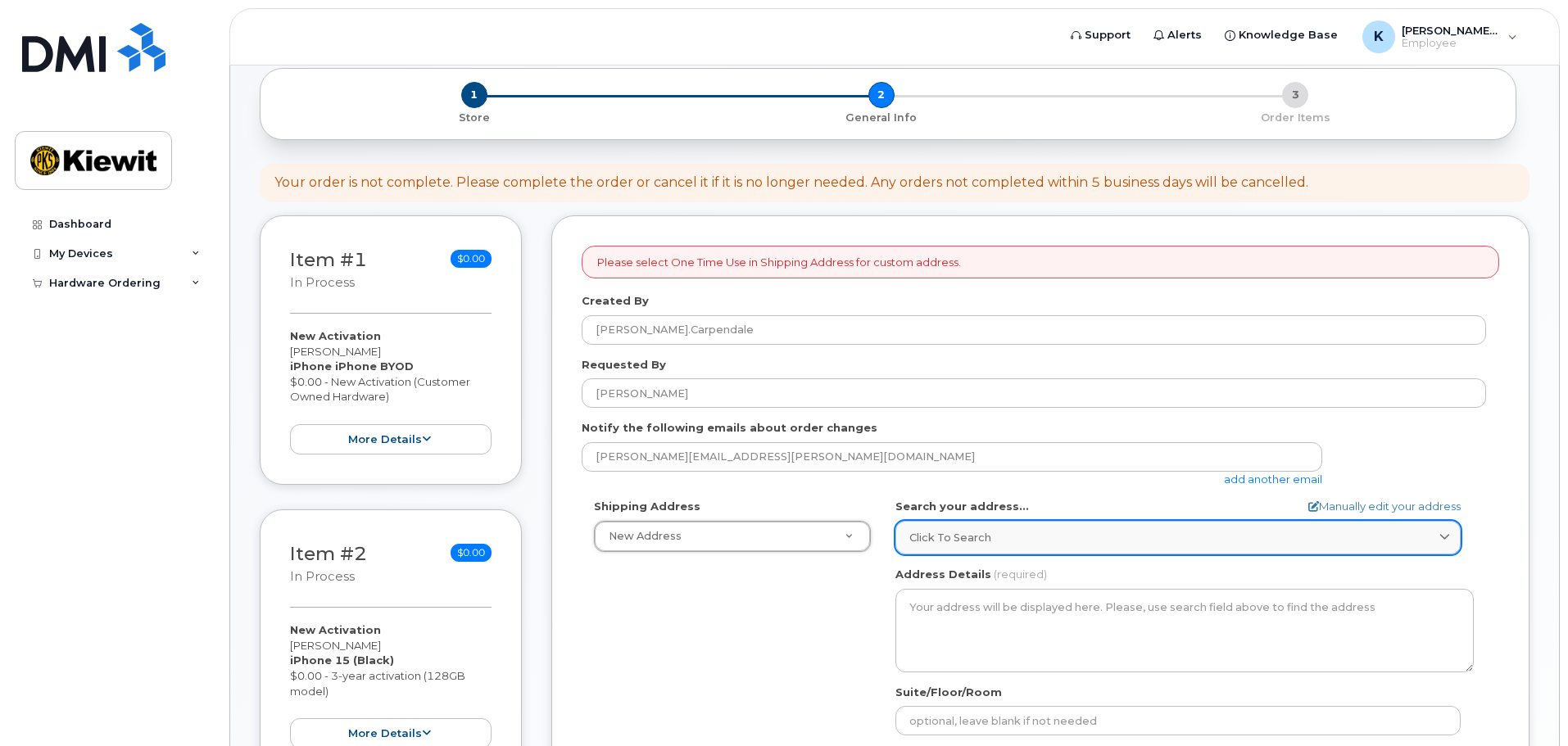
click at [974, 541] on span "Click to search" at bounding box center [949, 537] width 82 height 16
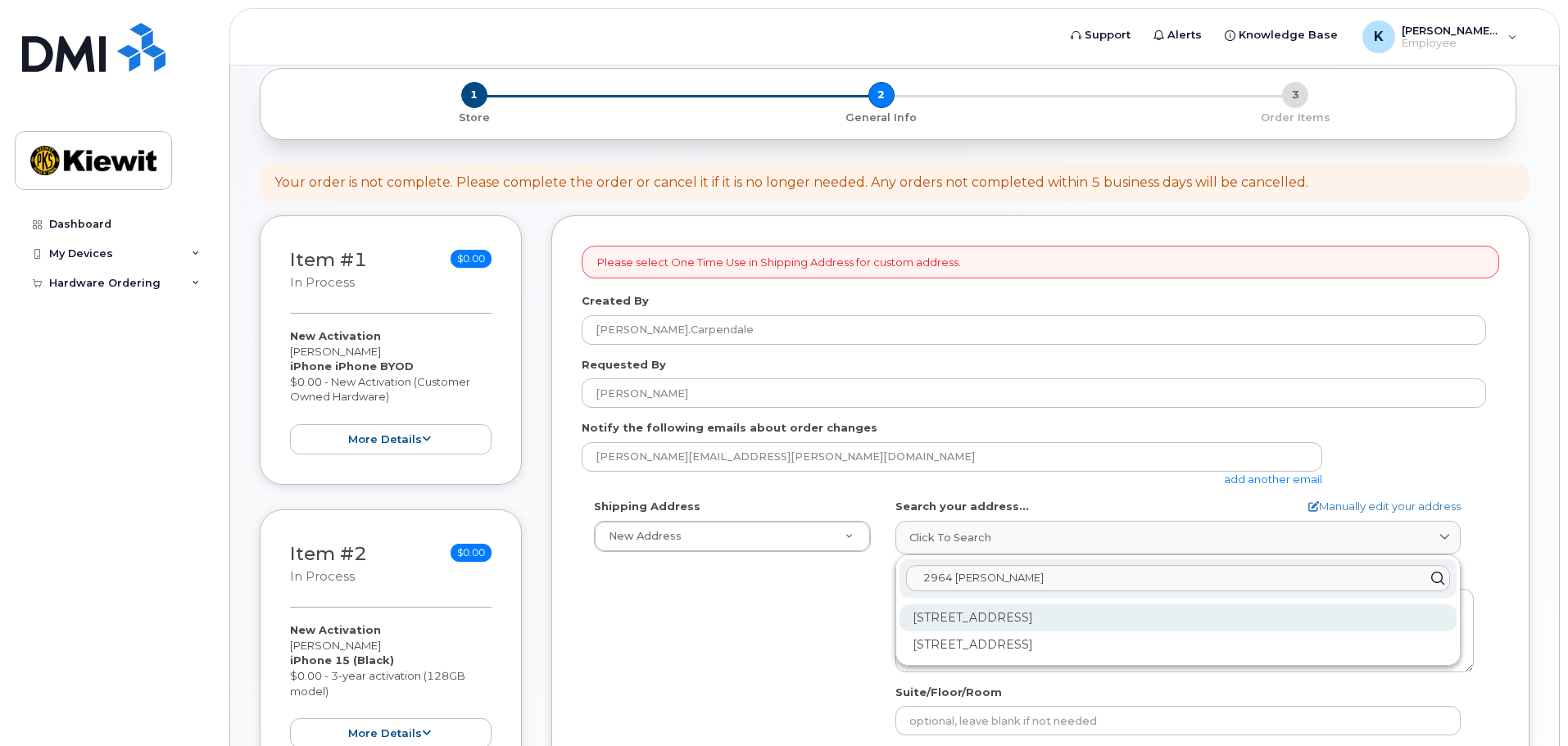
type input "2964 [PERSON_NAME]"
click at [952, 617] on div "[STREET_ADDRESS]" at bounding box center [1178, 618] width 557 height 27
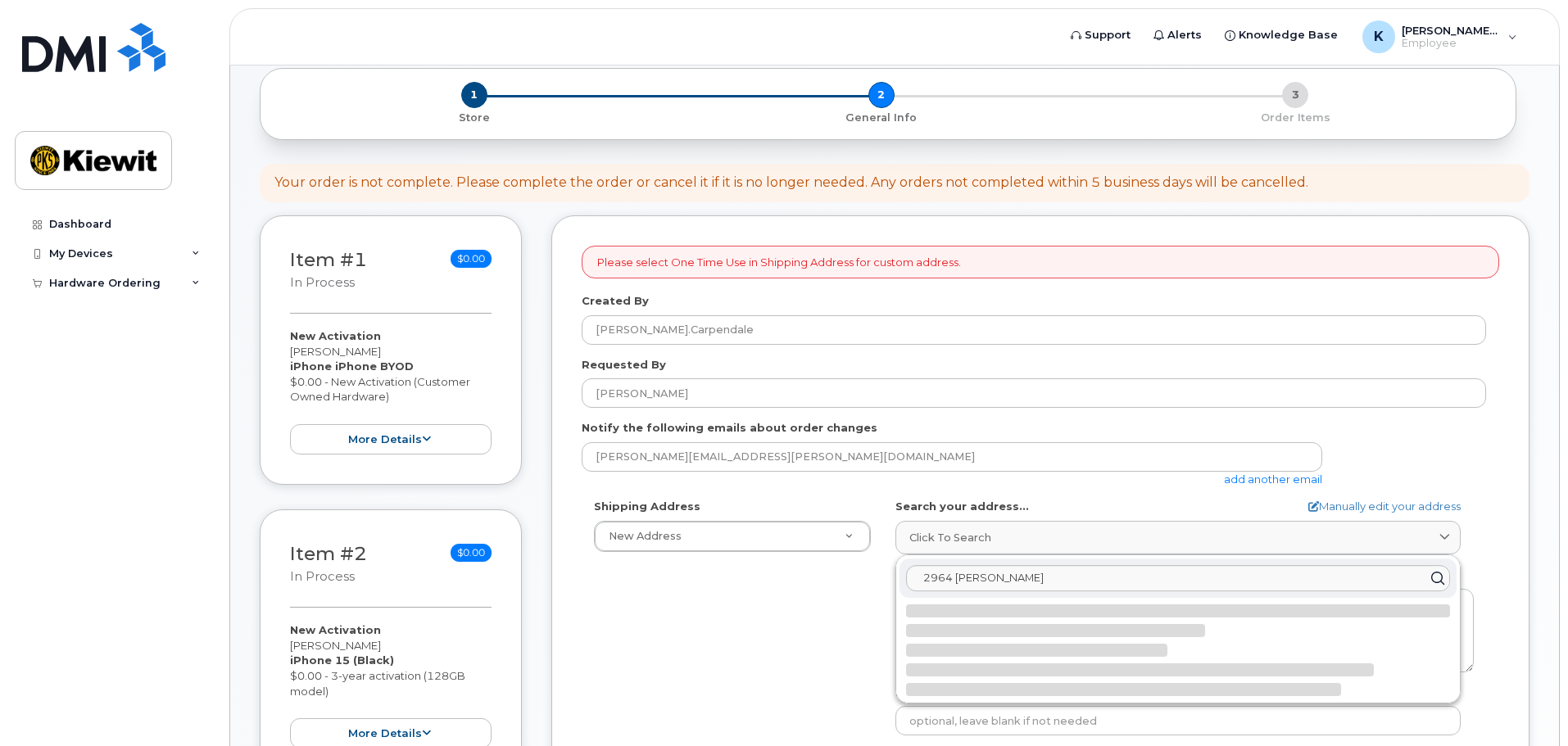
select select
type textarea "[STREET_ADDRESS]"
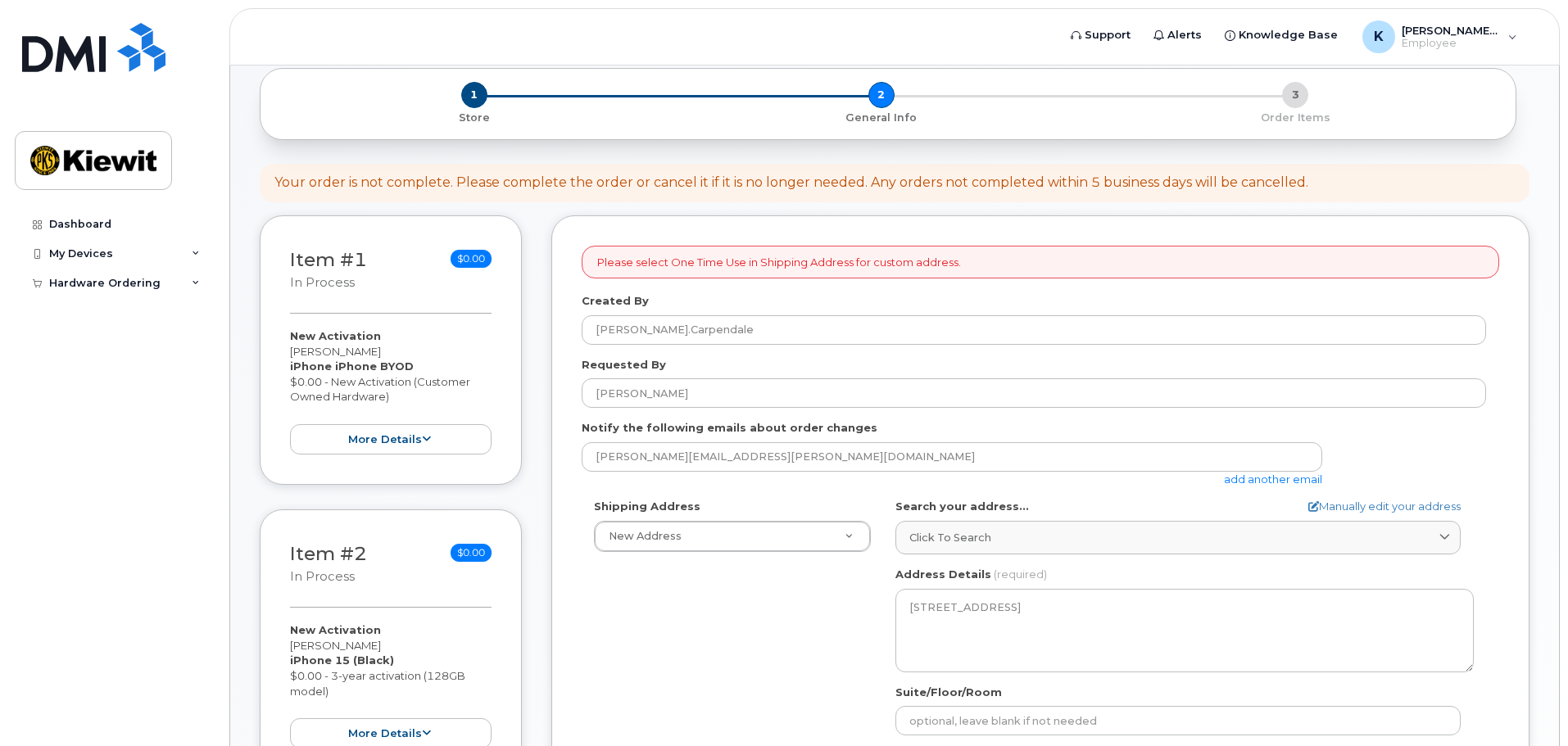
click at [806, 620] on div "Shipping Address New Address New Address Beaver Marine Limited [GEOGRAPHIC_DATA…" at bounding box center [1034, 686] width 905 height 376
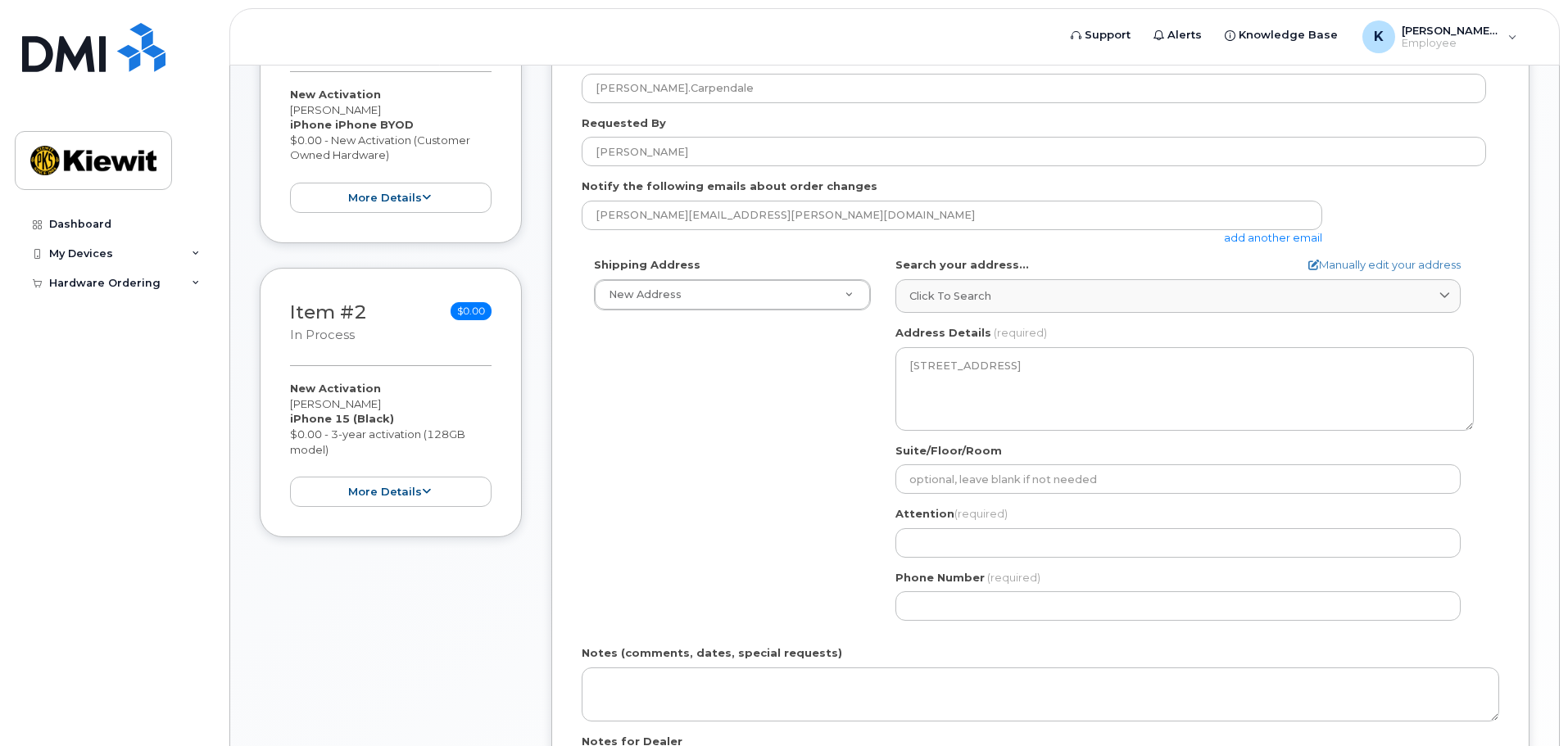
scroll to position [327, 0]
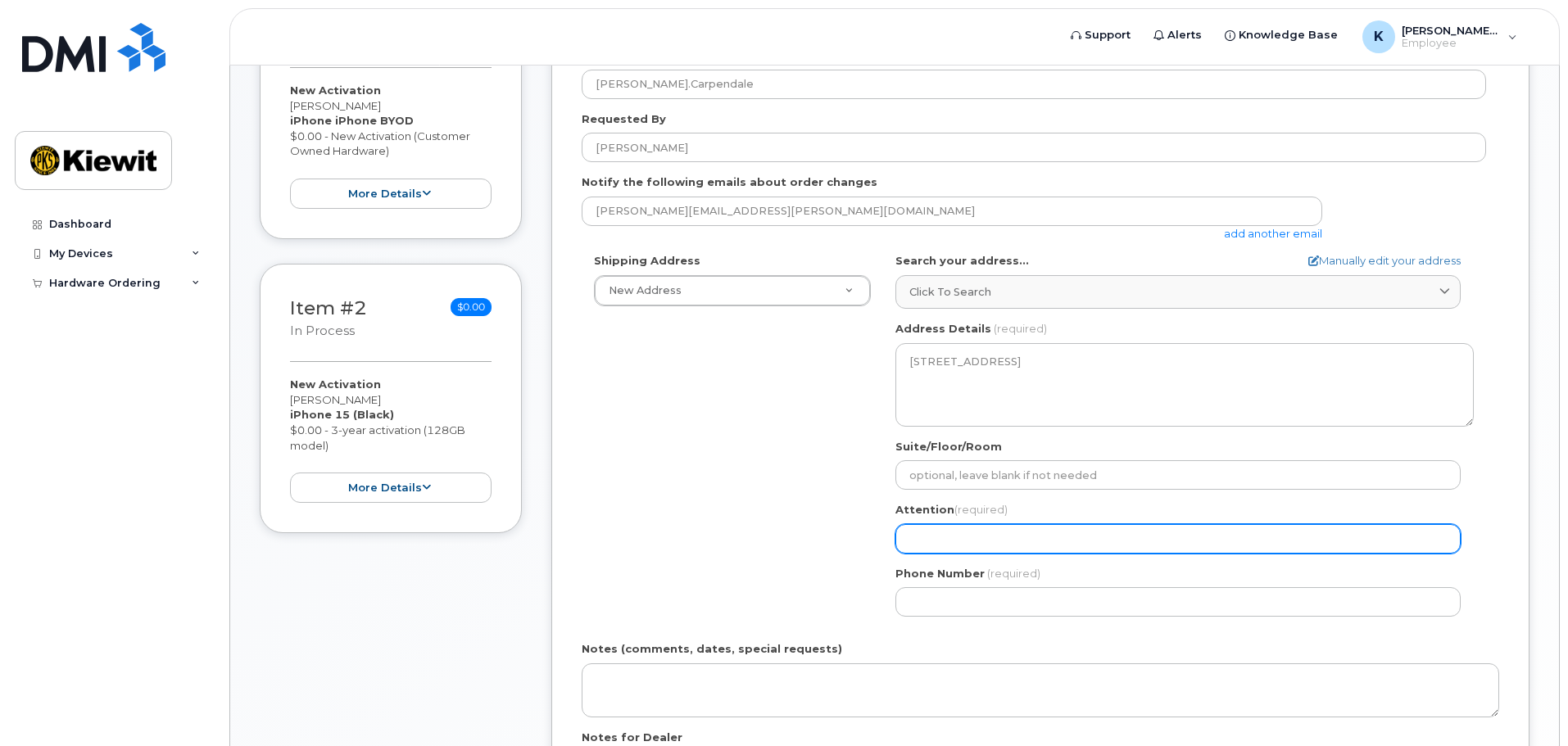
click at [968, 532] on input "Attention (required)" at bounding box center [1178, 539] width 565 height 29
select select
type input "K"
select select
type input "Ka"
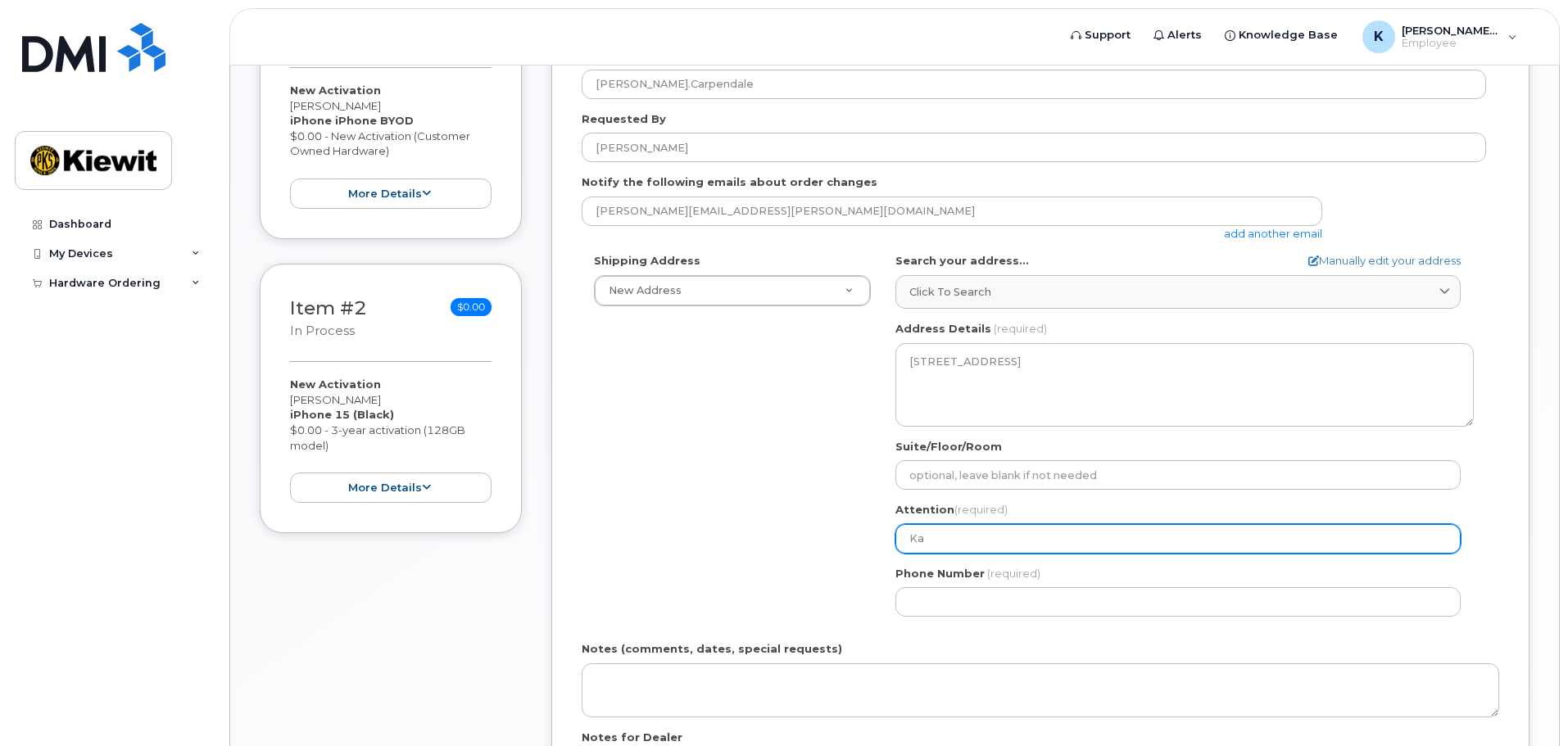
select select
type input "[PERSON_NAME]"
select select
type input "Kait"
select select
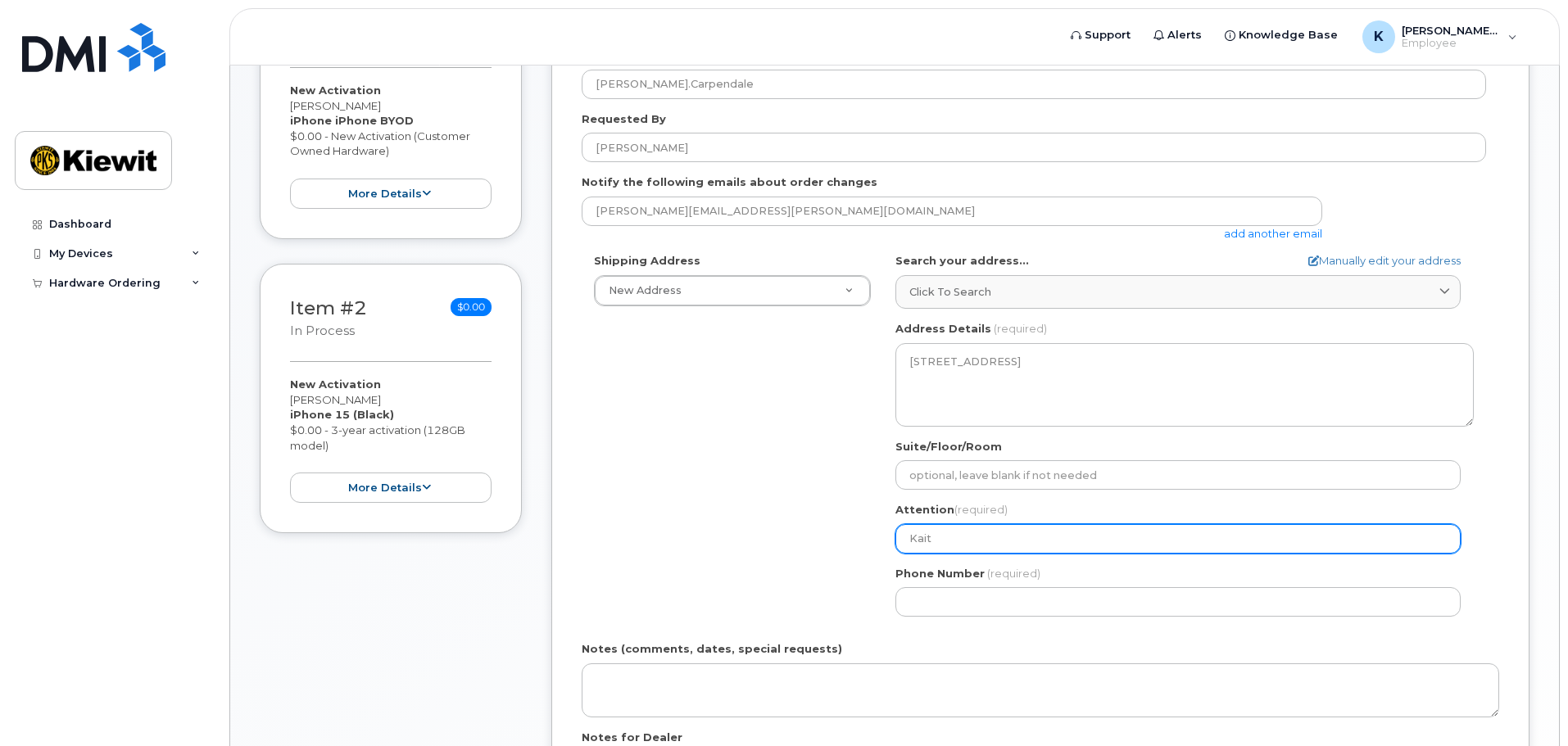
type input "Kaitl"
select select
type input "[PERSON_NAME]"
select select
click at [972, 543] on input "[PERSON_NAME]" at bounding box center [1178, 539] width 565 height 29
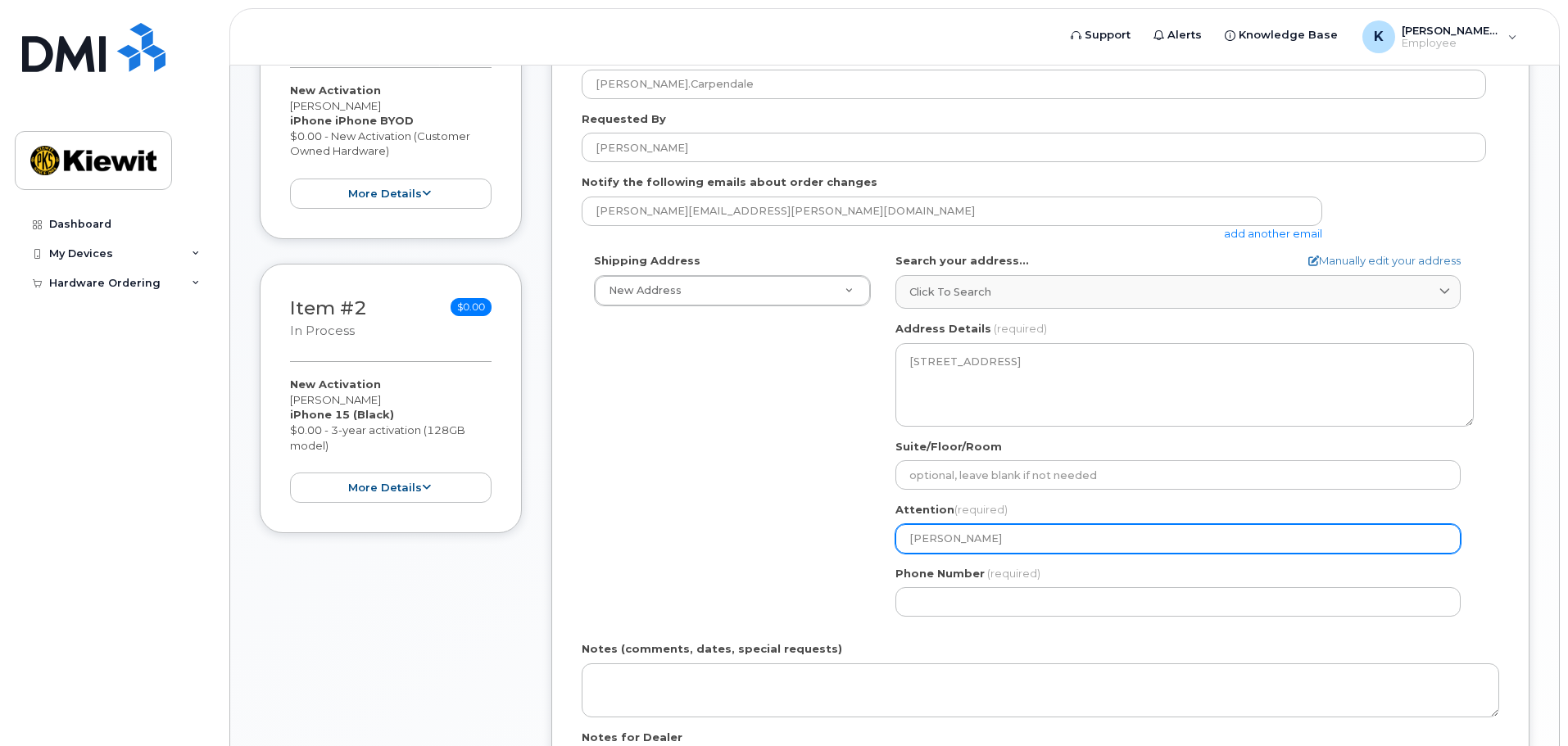
type input "[PERSON_NAME]"
select select
type input "[PERSON_NAME]"
select select
type input "[PERSON_NAME]"
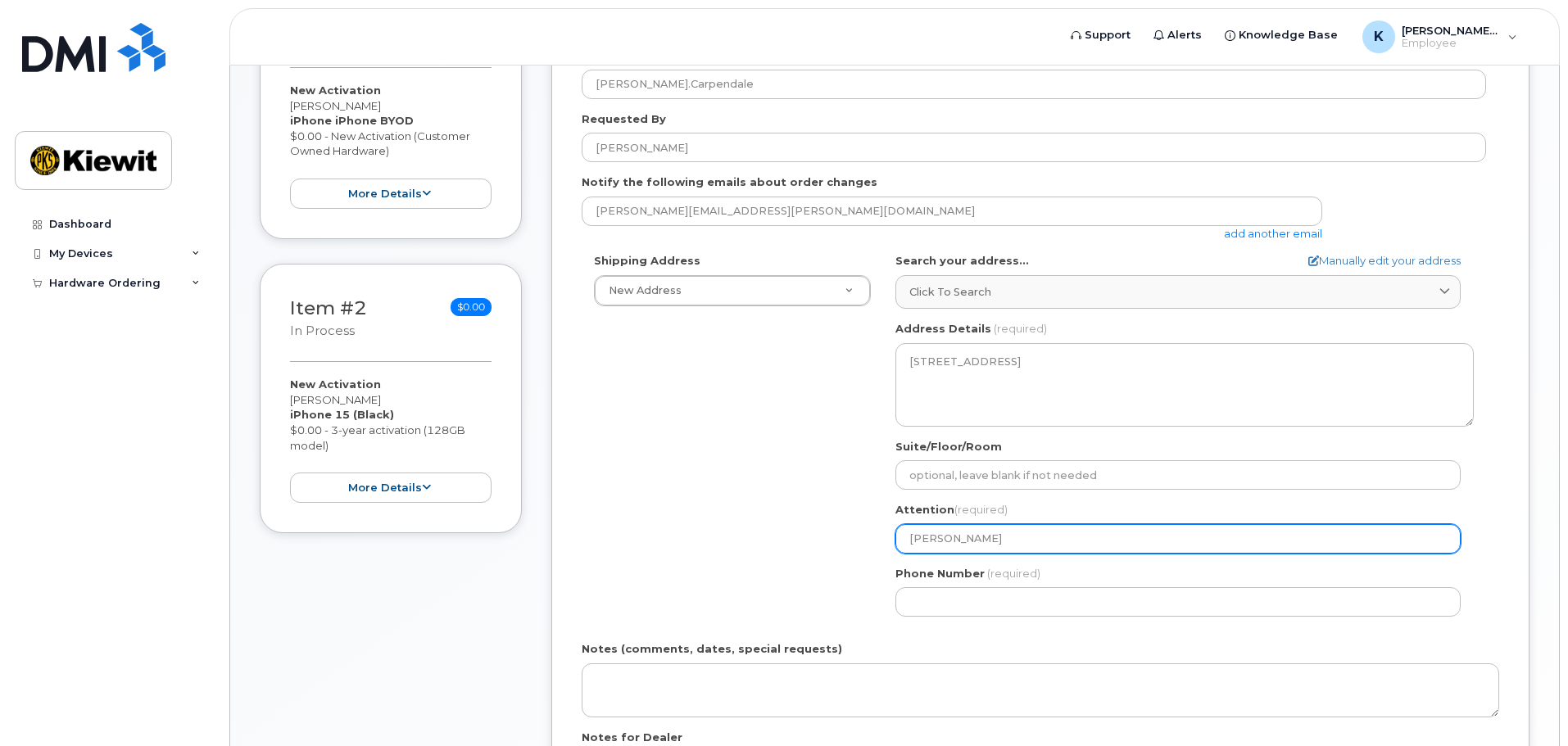
select select
type input "[PERSON_NAME]"
select select
type input "Kaitlyn Care"
select select
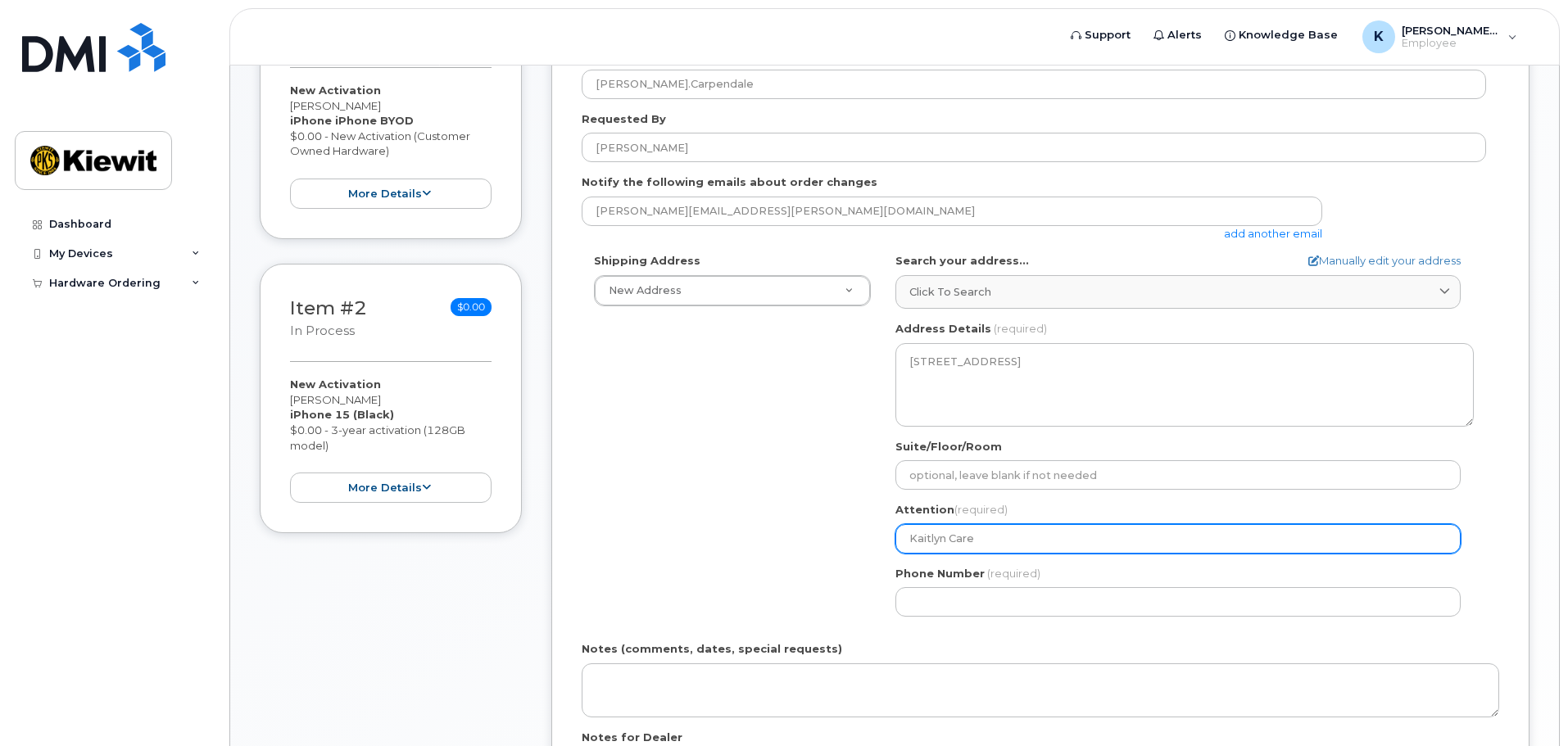
type input "[PERSON_NAME]"
select select
type input "Kaitlyn Care"
select select
type input "[PERSON_NAME]"
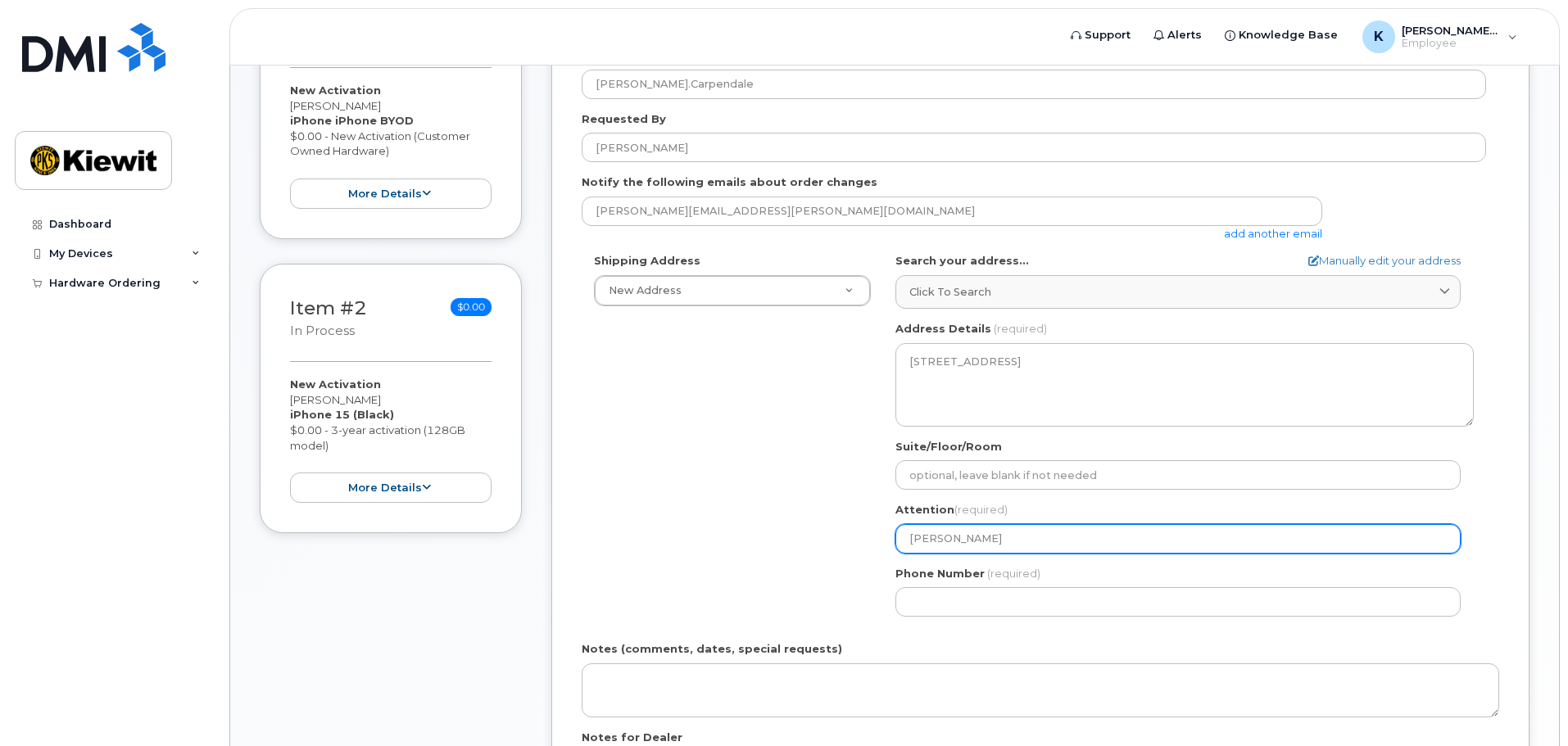
select select
type input "[PERSON_NAME]"
select select
type input "[PERSON_NAME]"
select select
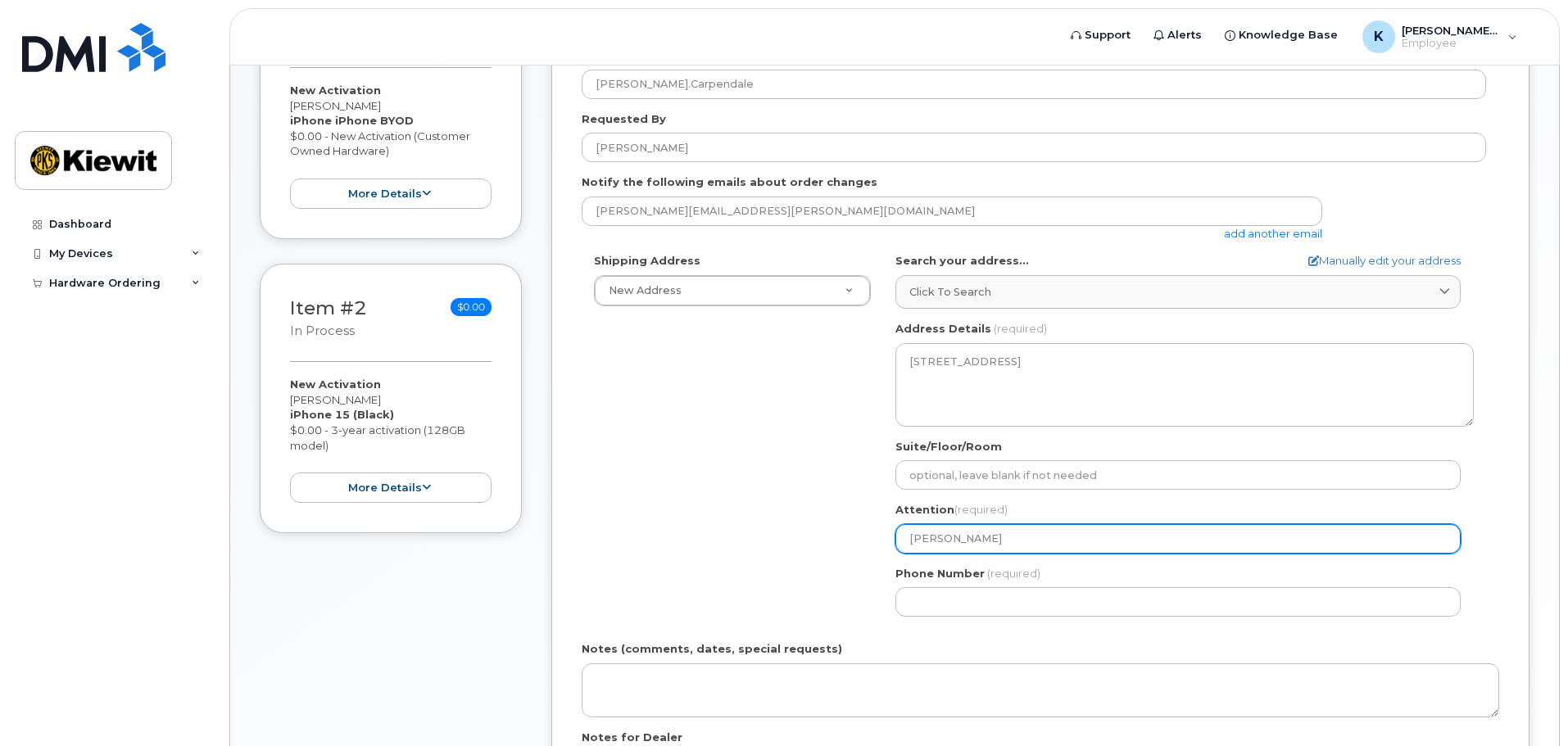
type input "[PERSON_NAME]"
select select
type input "[PERSON_NAME]"
select select
type input "[PERSON_NAME]"
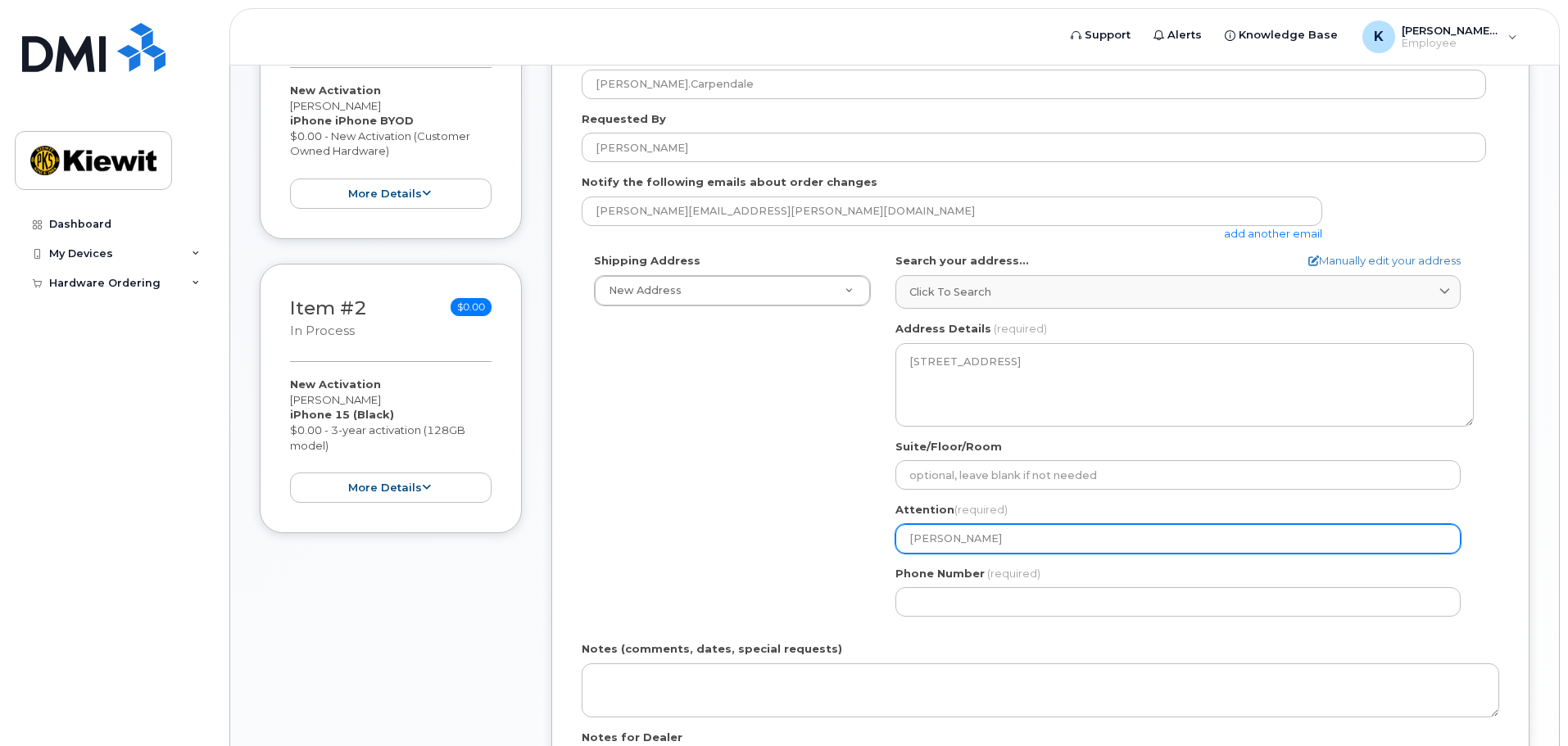
select select
type input "[PERSON_NAME]"
select select
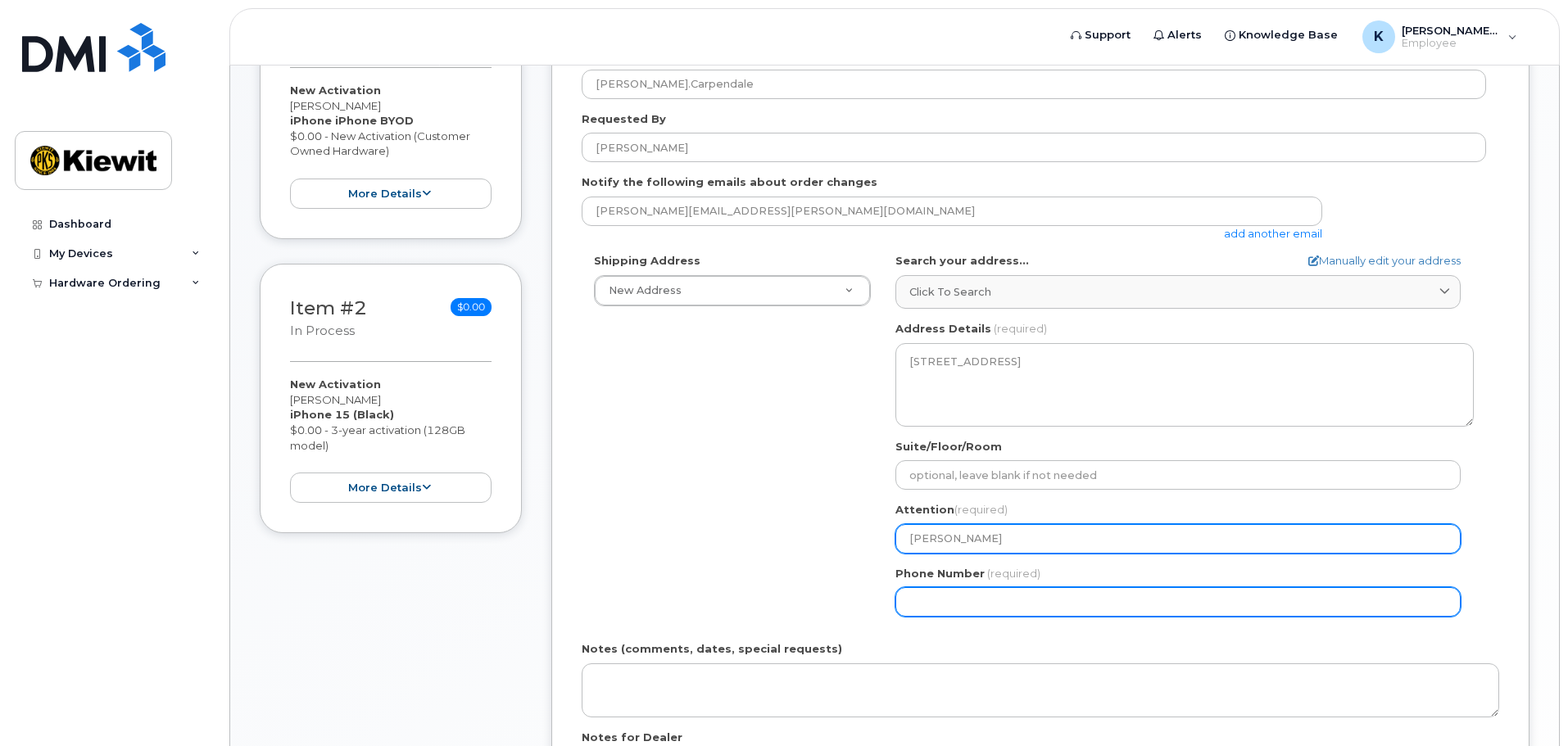
type input "[PERSON_NAME]"
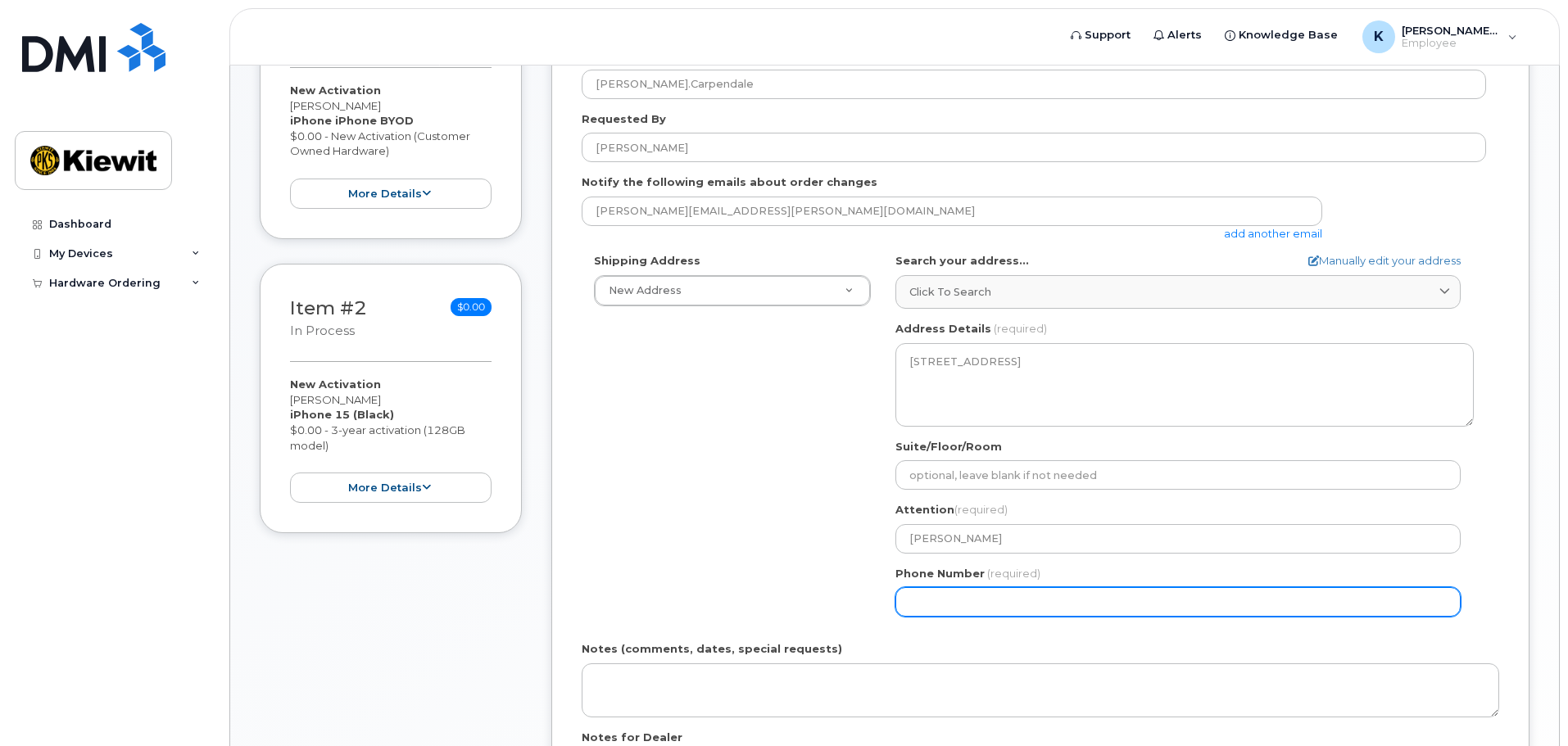
click at [992, 609] on input "Phone Number" at bounding box center [1178, 602] width 565 height 29
type input "587581130"
select select
type input "5875811304"
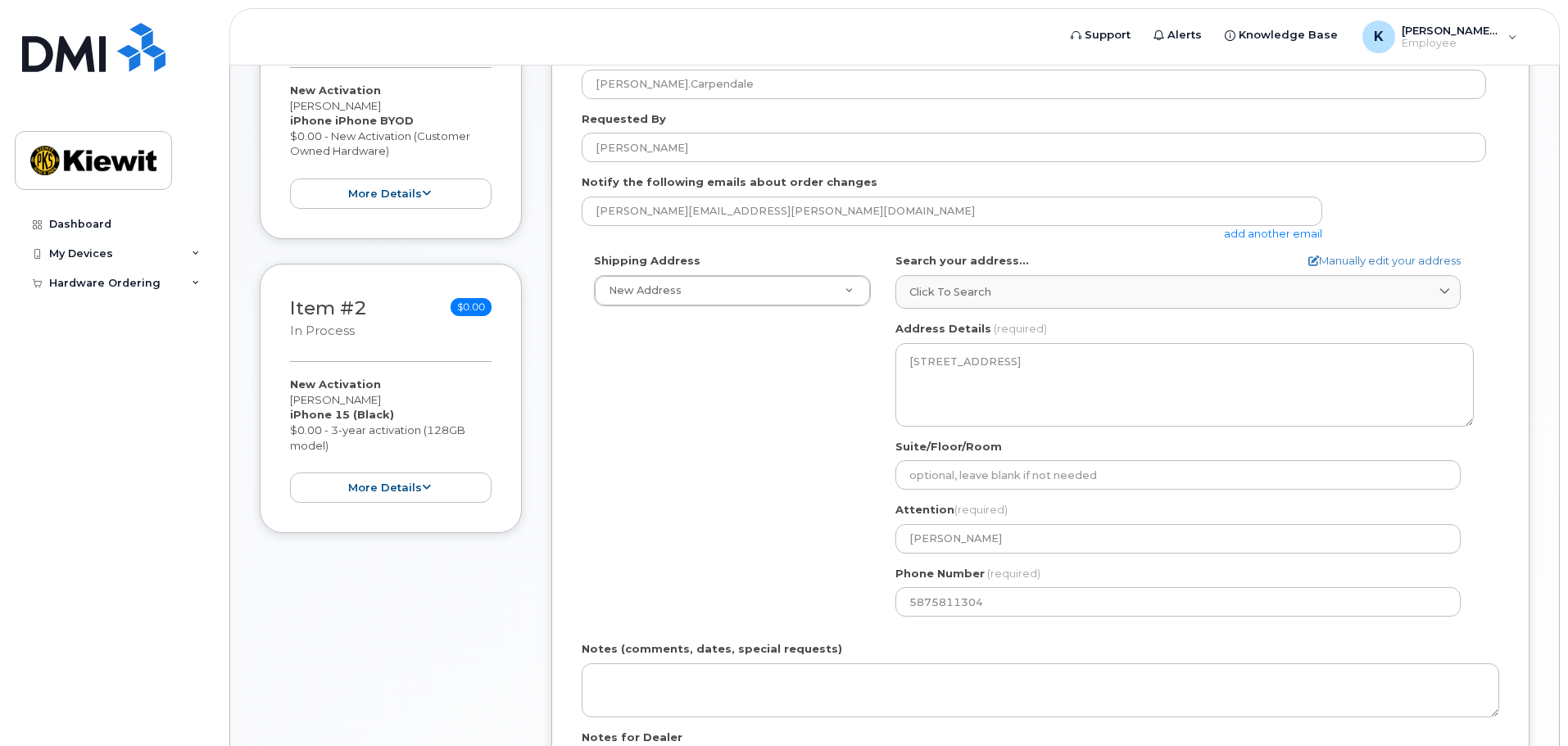
click at [746, 526] on div "Shipping Address New Address New Address Beaver Marine Limited [GEOGRAPHIC_DATA…" at bounding box center [1034, 441] width 905 height 376
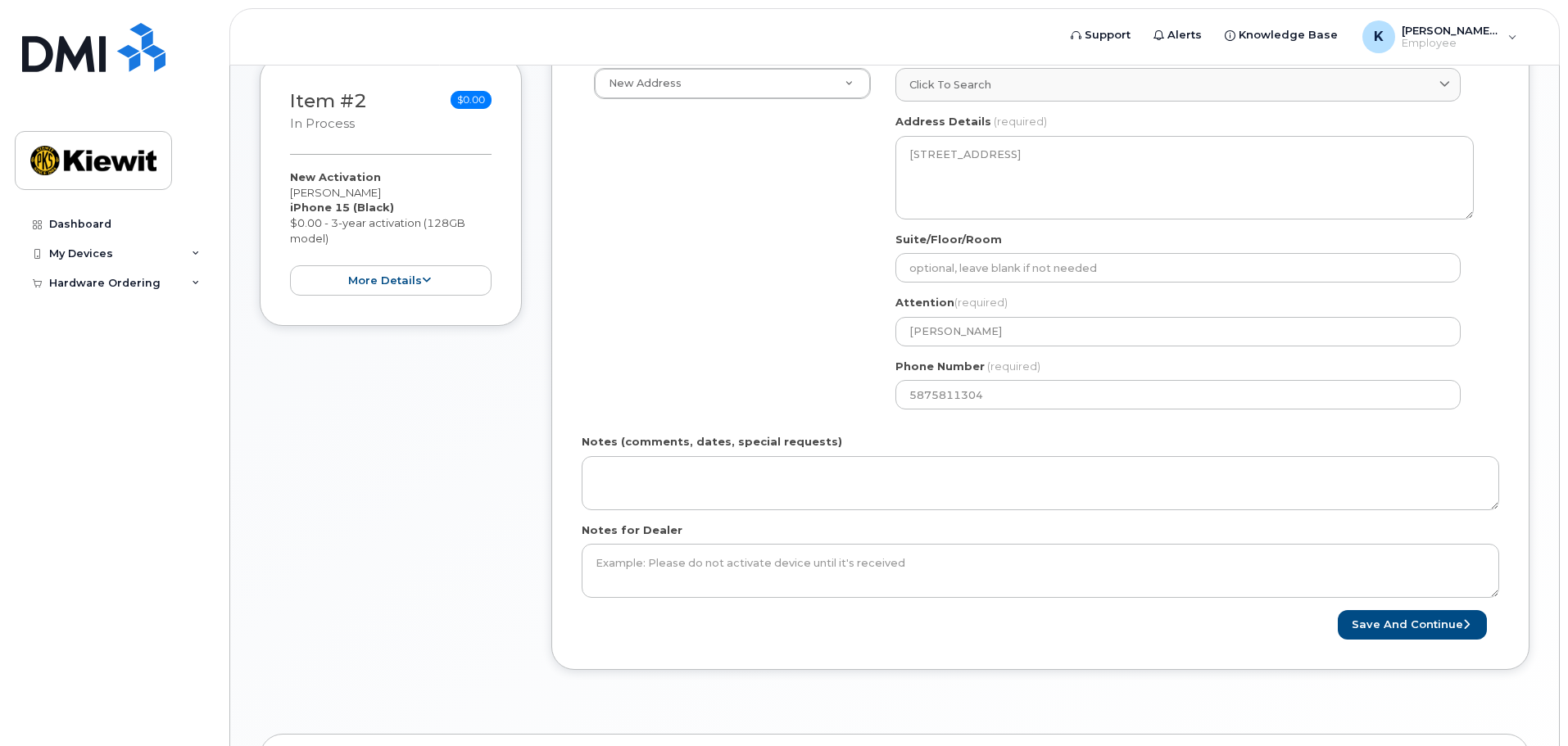
scroll to position [574, 0]
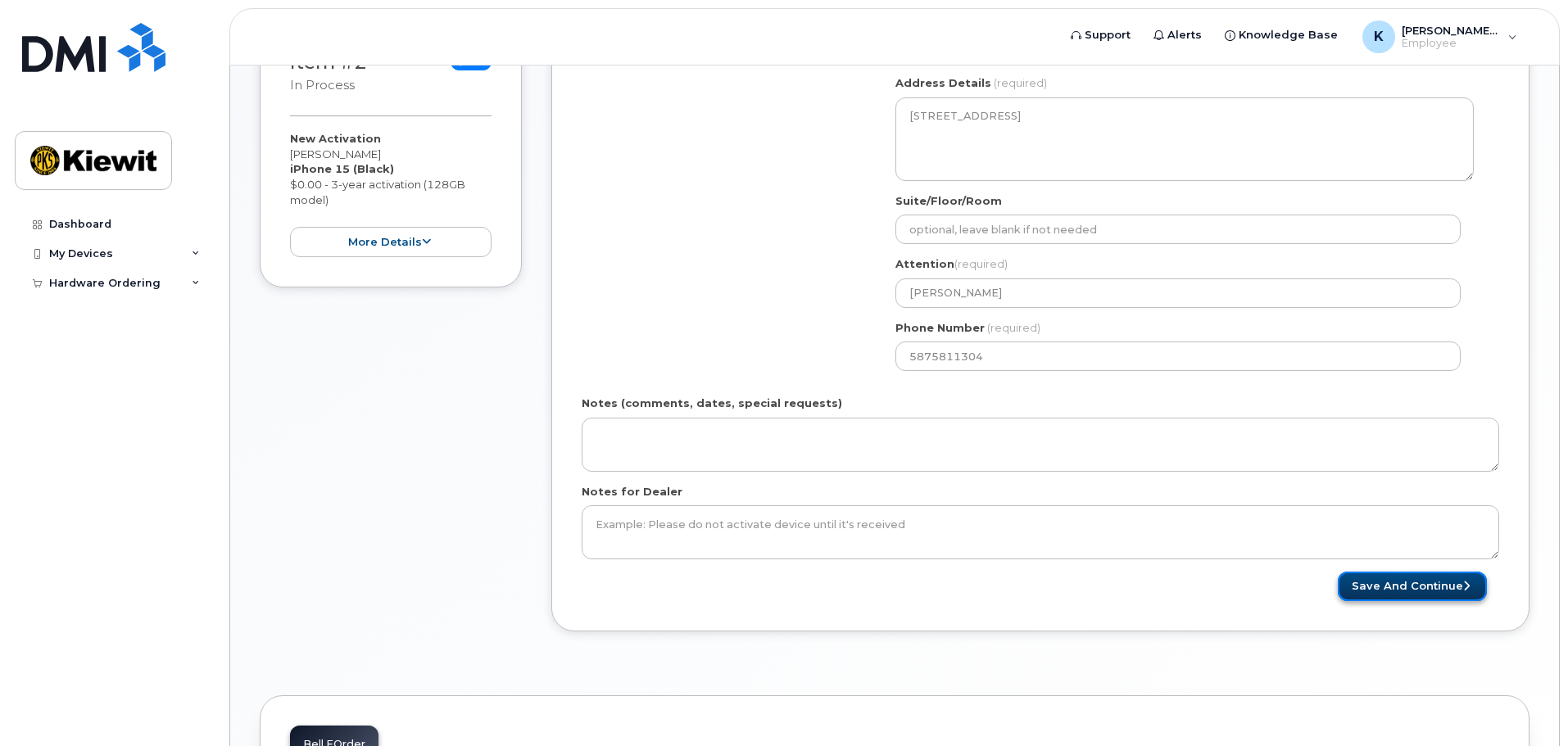
click at [1383, 590] on button "Save and Continue" at bounding box center [1411, 587] width 149 height 30
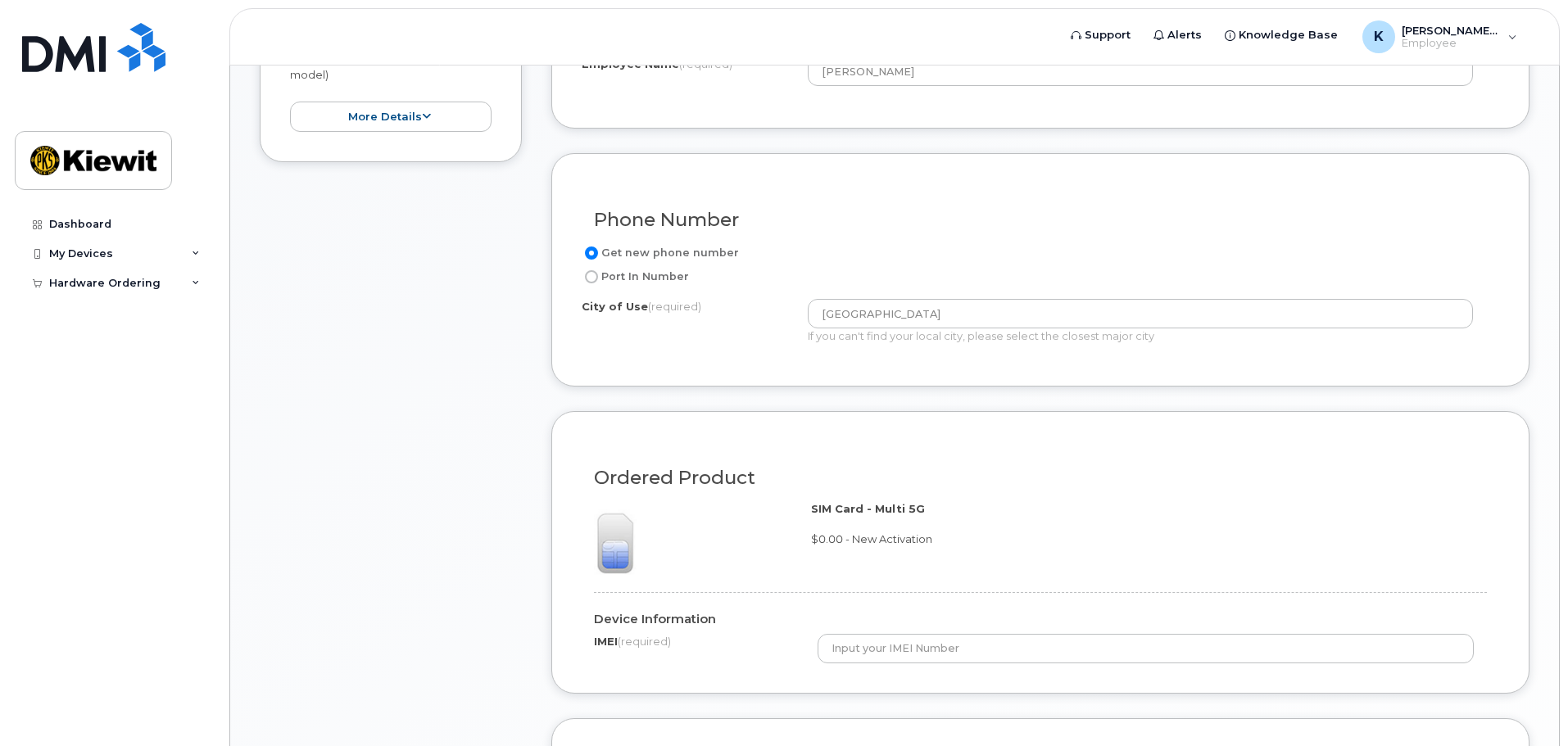
scroll to position [737, 0]
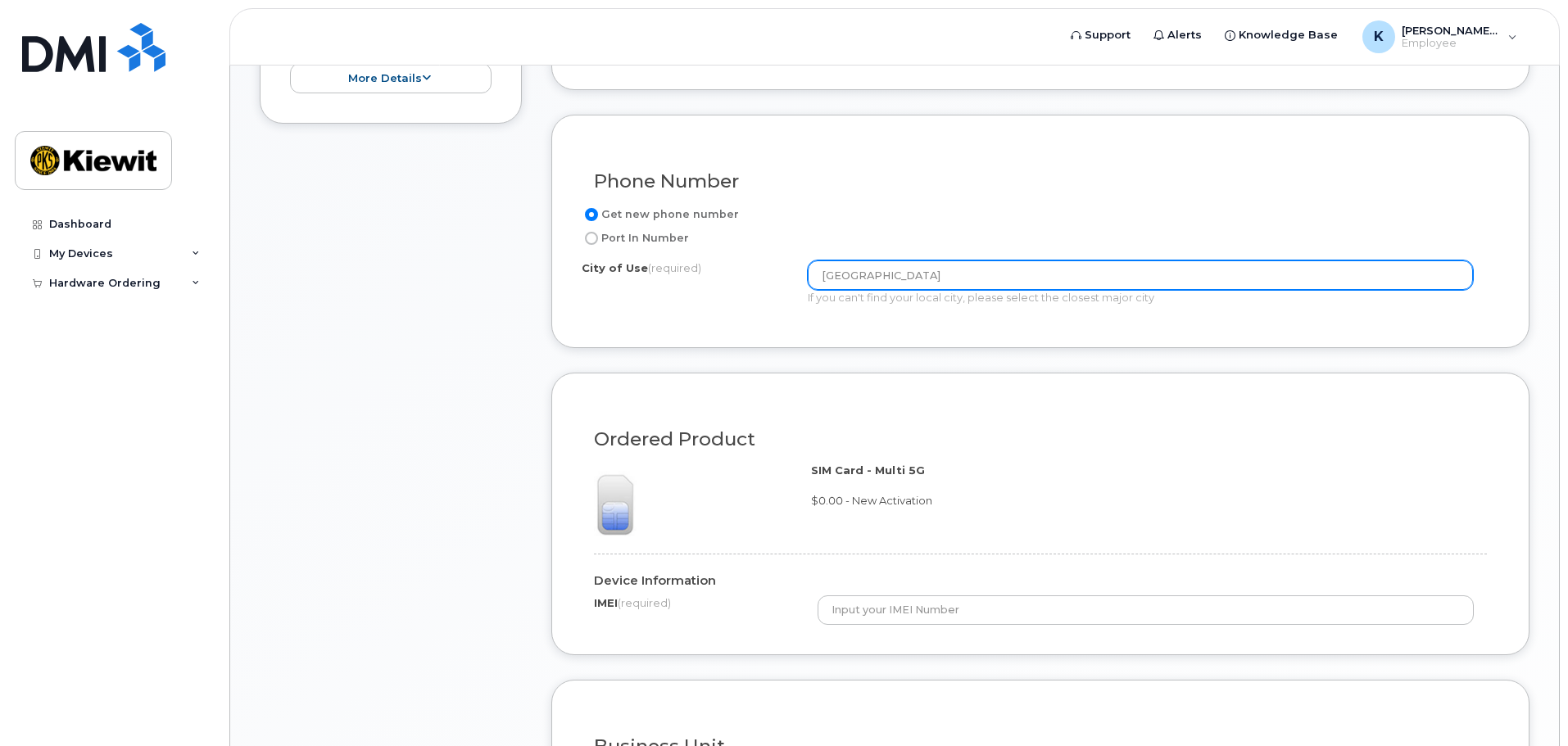
click at [900, 279] on input "Fording River Road" at bounding box center [1140, 275] width 665 height 29
drag, startPoint x: 959, startPoint y: 273, endPoint x: 775, endPoint y: 280, distance: 184.1
click at [775, 280] on div "City of Use (required) Fording River Road If you can't find your local city, pl…" at bounding box center [1034, 282] width 905 height 45
type input "Sparwood"
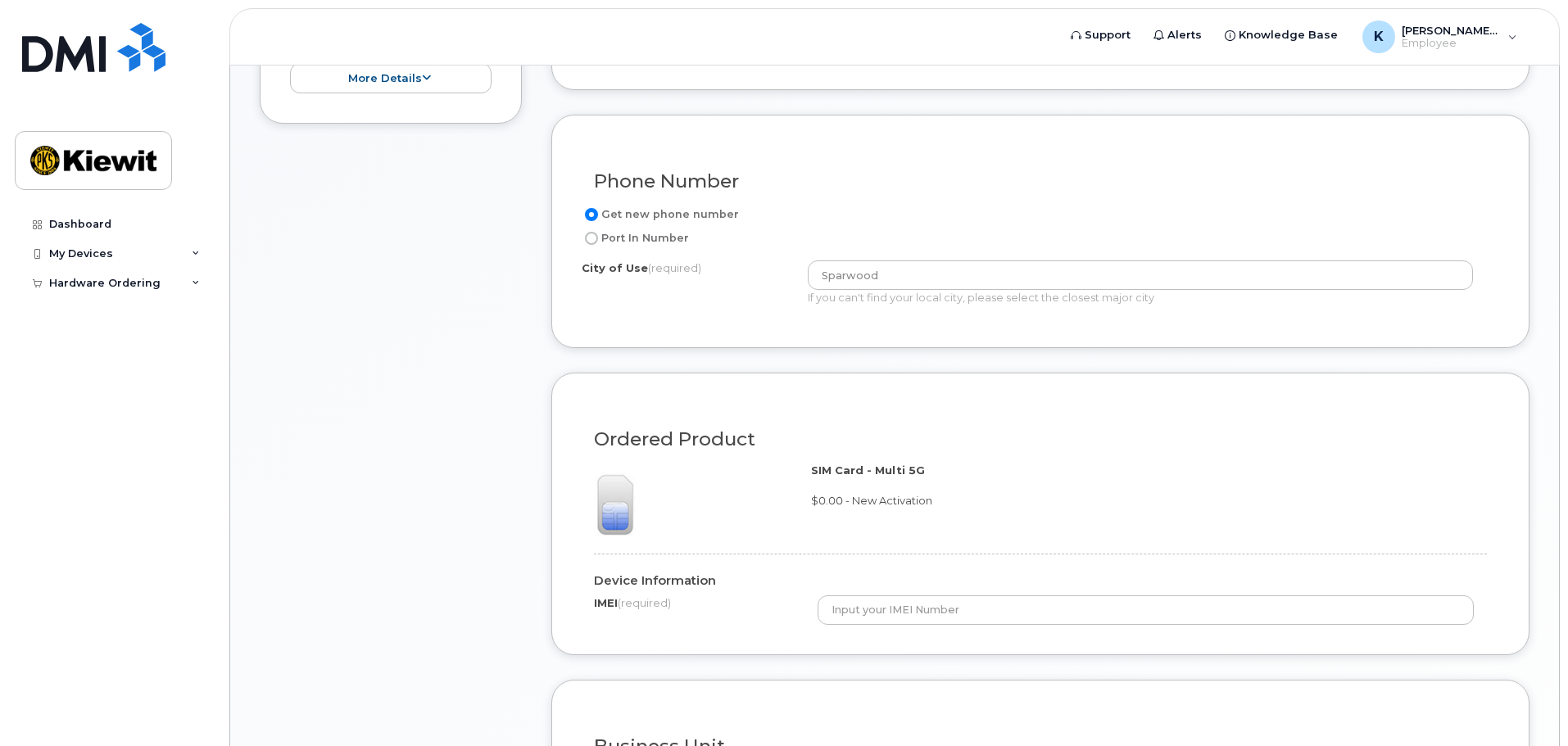
click at [759, 281] on div "City of Use (required)" at bounding box center [695, 271] width 226 height 22
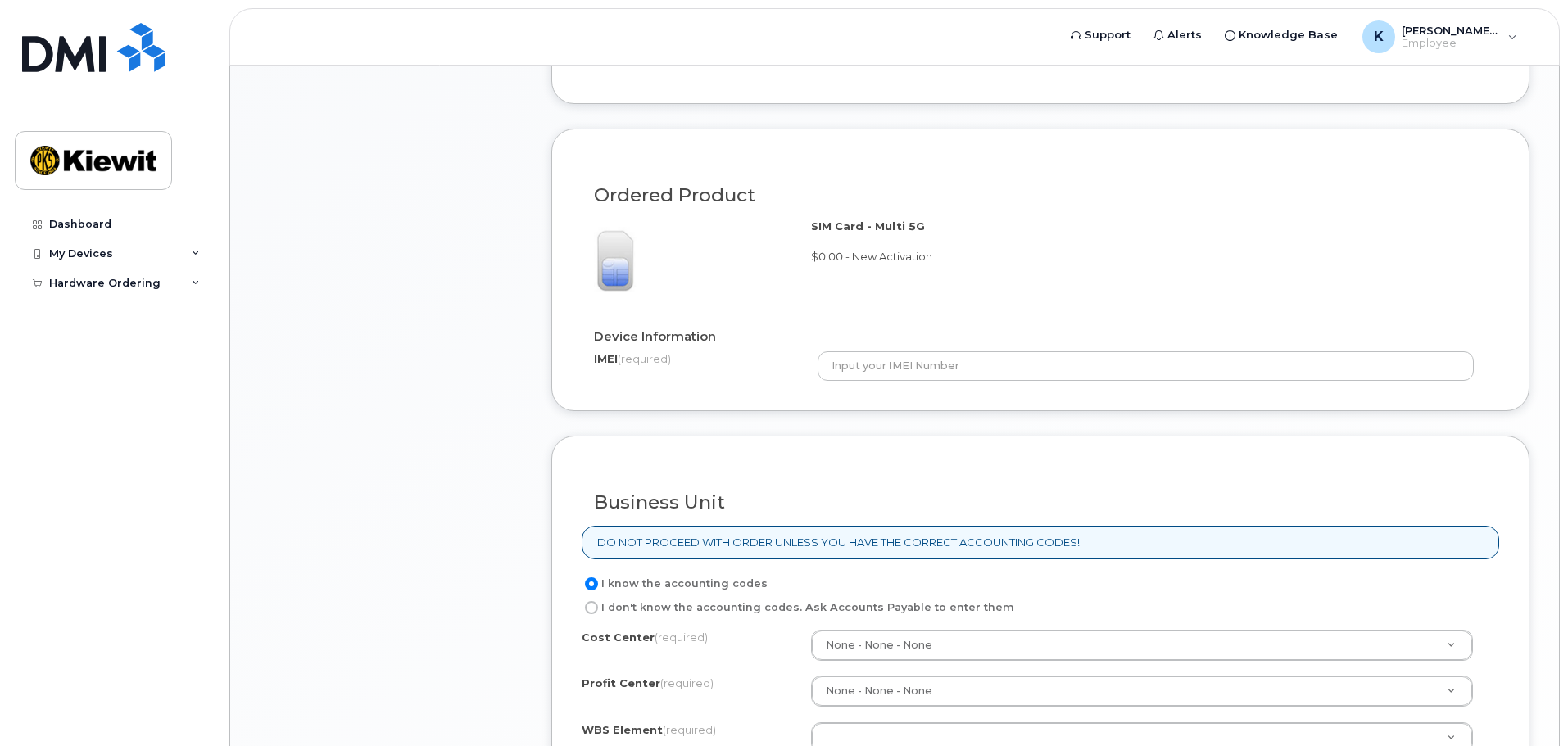
scroll to position [982, 0]
drag, startPoint x: 609, startPoint y: 360, endPoint x: 782, endPoint y: 360, distance: 173.0
click at [782, 360] on div "IMEI (required)" at bounding box center [706, 361] width 224 height 22
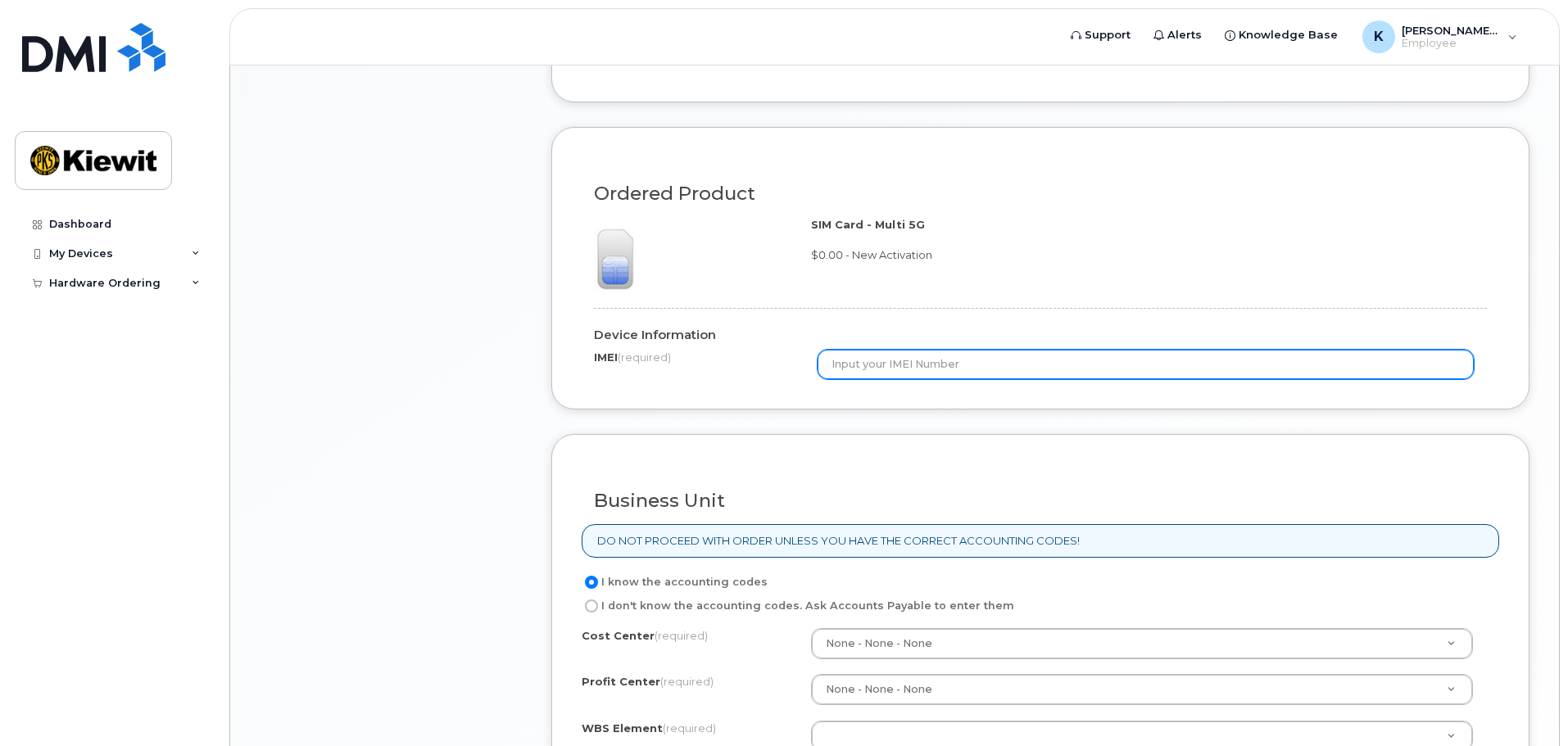
click at [1014, 361] on input "text" at bounding box center [1146, 365] width 657 height 29
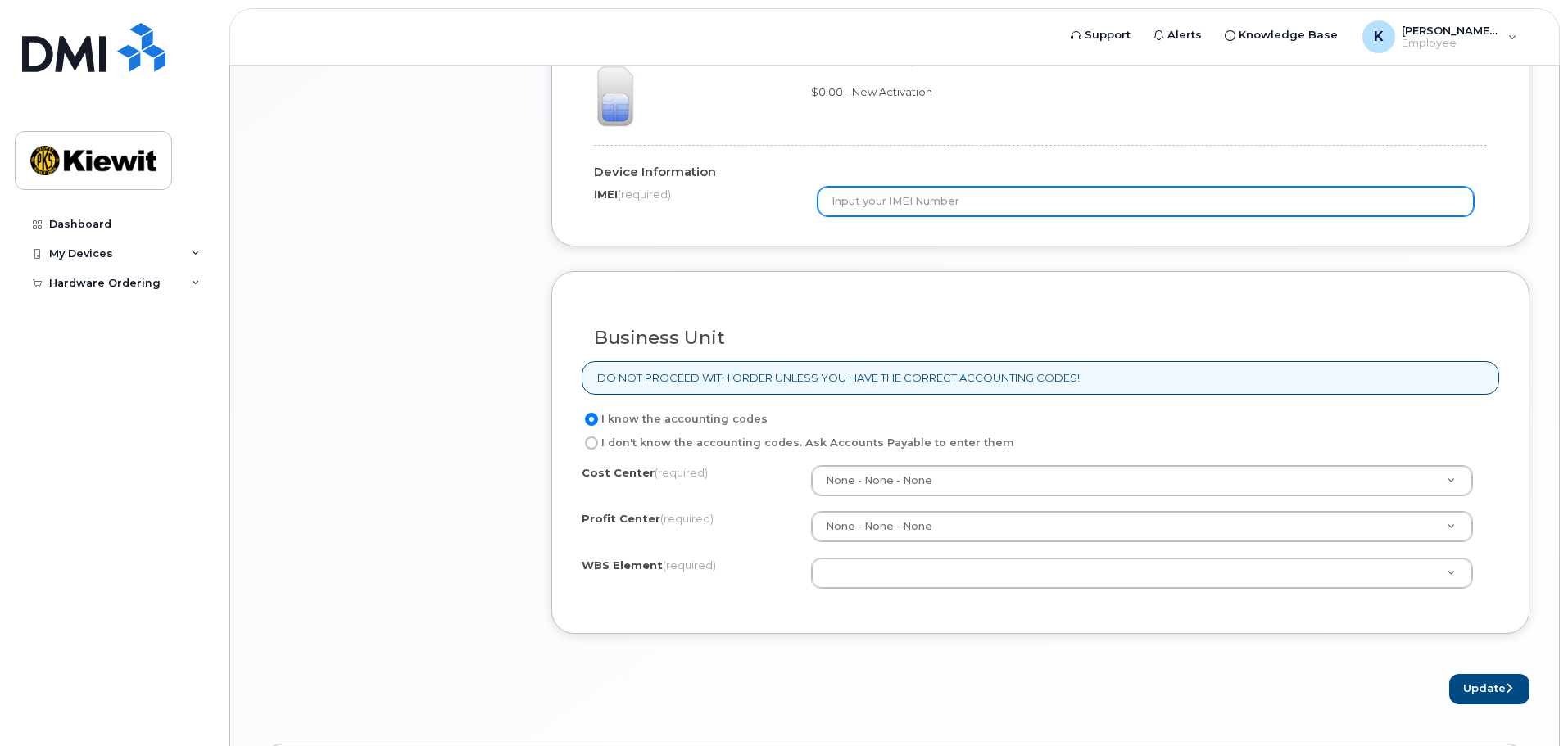
scroll to position [1146, 0]
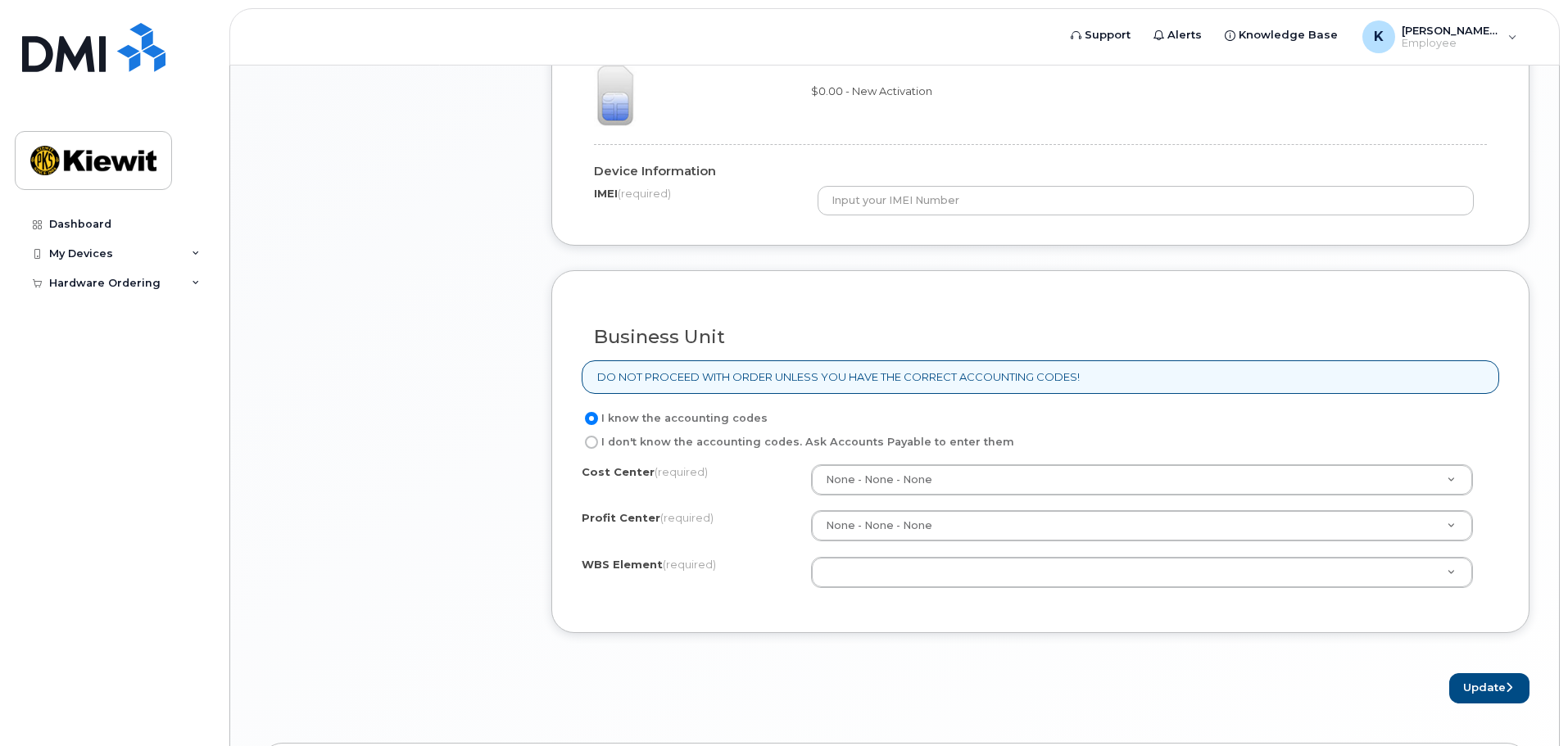
click at [872, 259] on form "Existing User Additional cost to upgrading the device Selected device is Eligib…" at bounding box center [1039, 89] width 978 height 1229
click at [589, 444] on input "I don't know the accounting codes. Ask Accounts Payable to enter them" at bounding box center [591, 442] width 13 height 13
radio input "true"
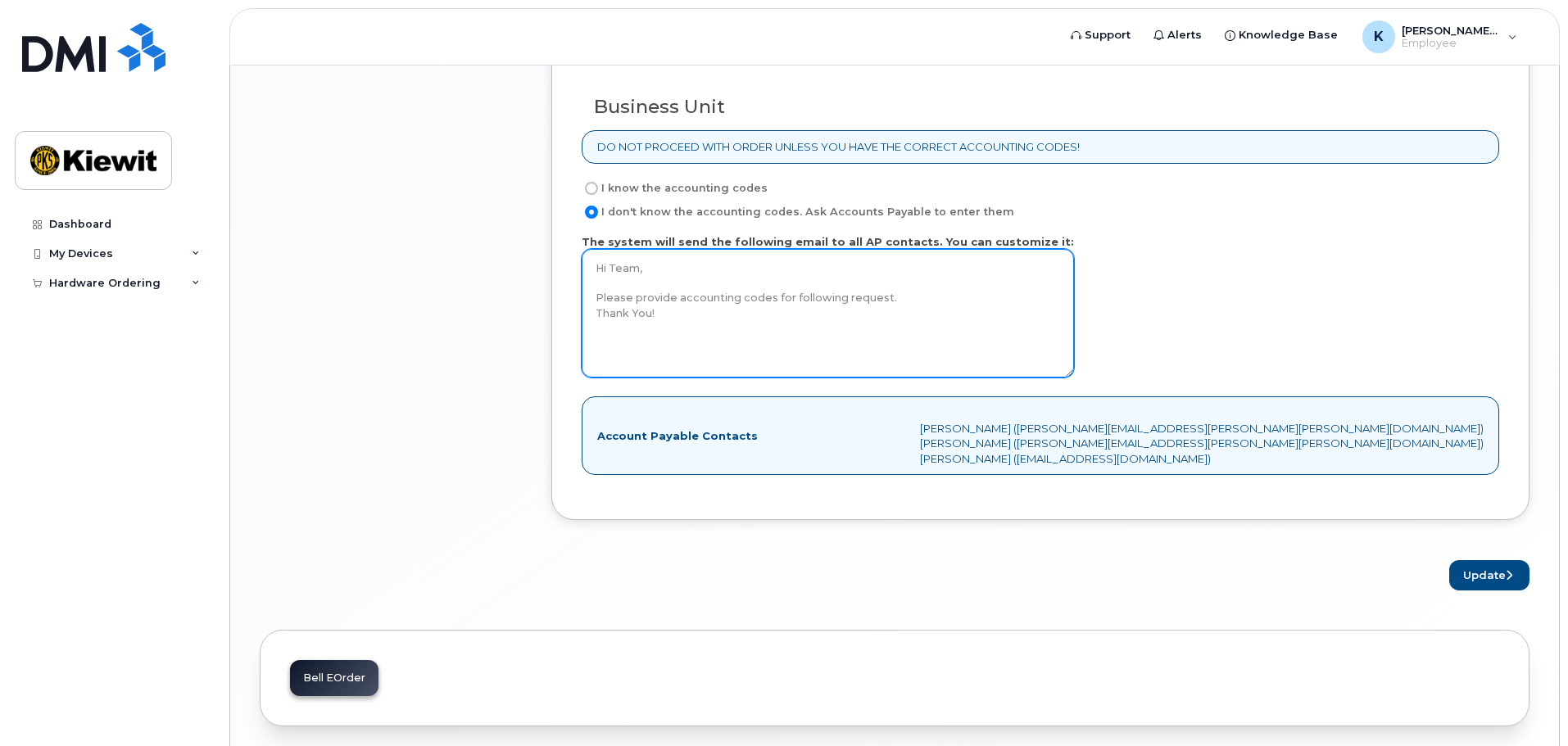
scroll to position [1439, 0]
